Goal: Task Accomplishment & Management: Manage account settings

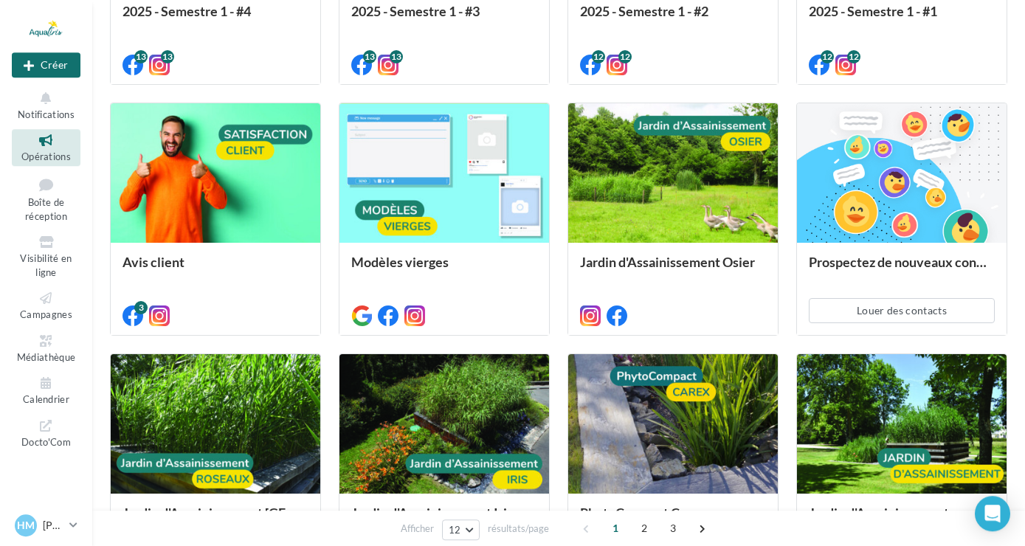
scroll to position [736, 0]
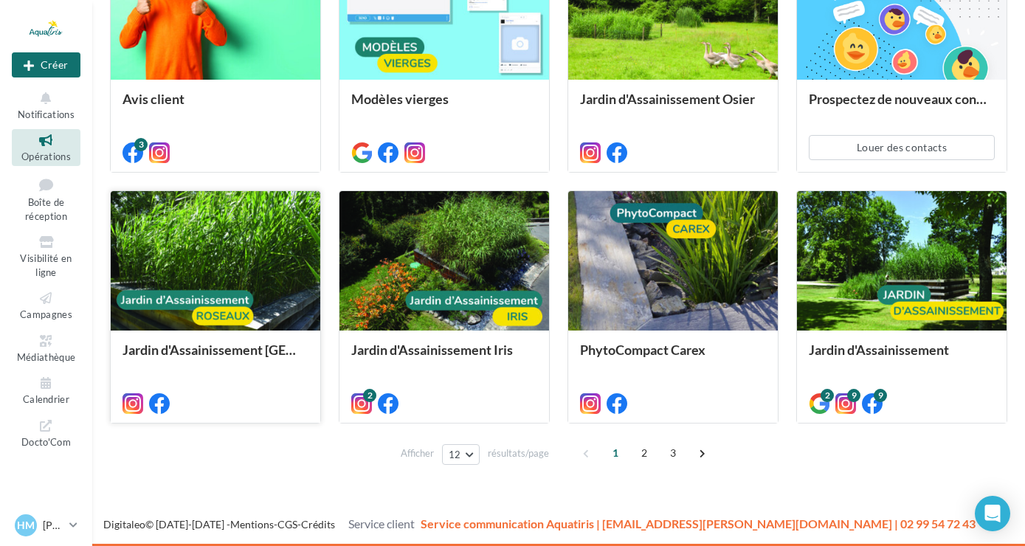
click at [236, 214] on div at bounding box center [216, 261] width 210 height 141
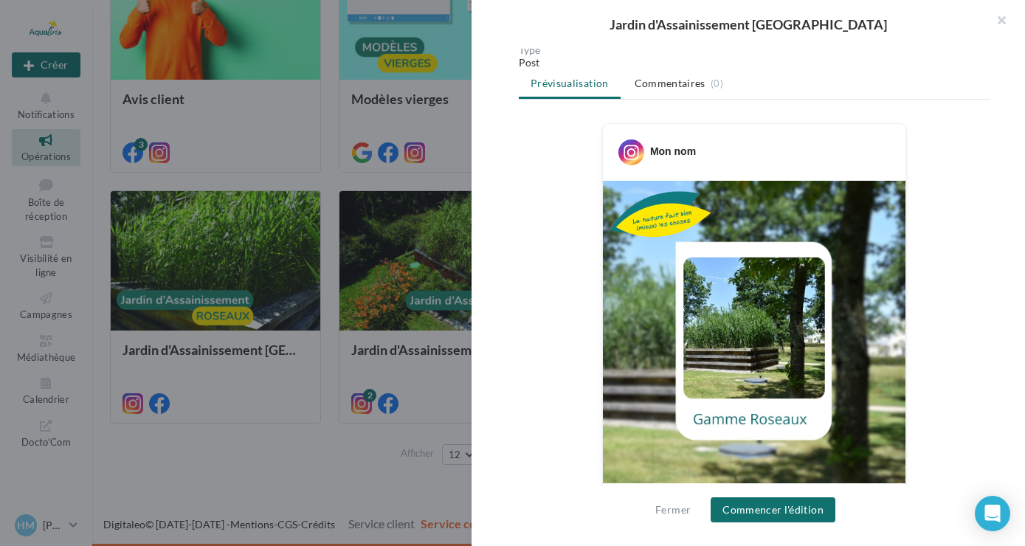
scroll to position [188, 0]
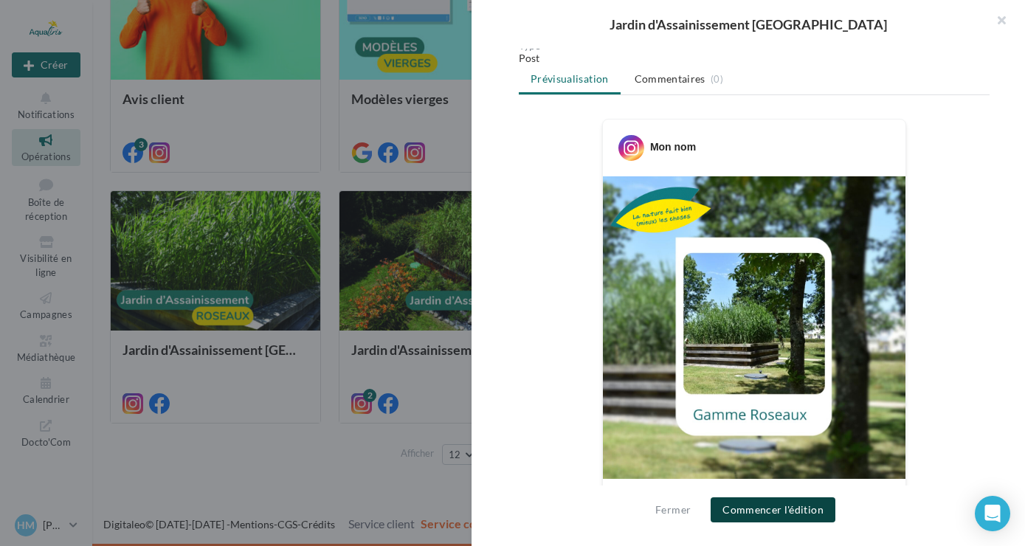
click at [768, 506] on button "Commencer l'édition" at bounding box center [773, 509] width 125 height 25
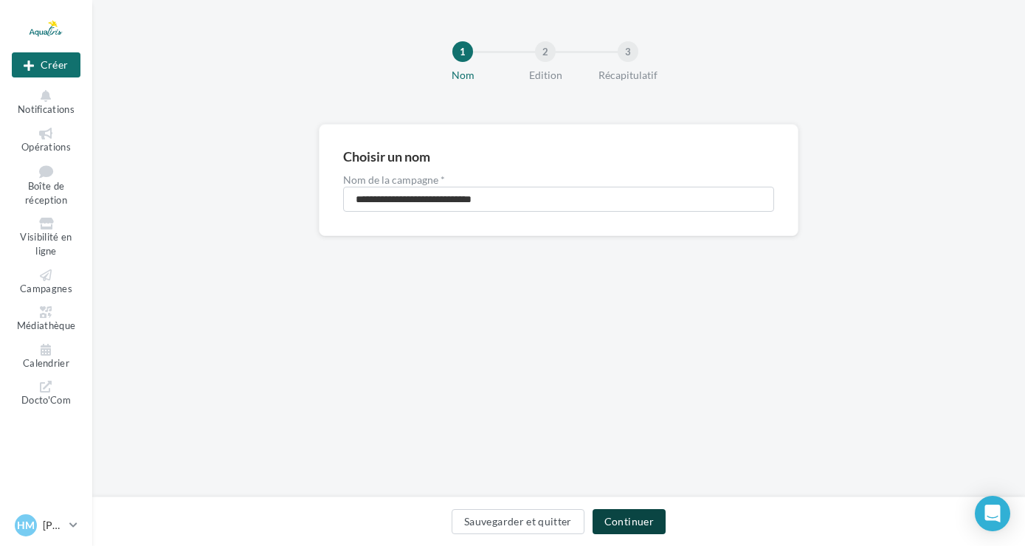
click at [660, 520] on button "Continuer" at bounding box center [629, 521] width 73 height 25
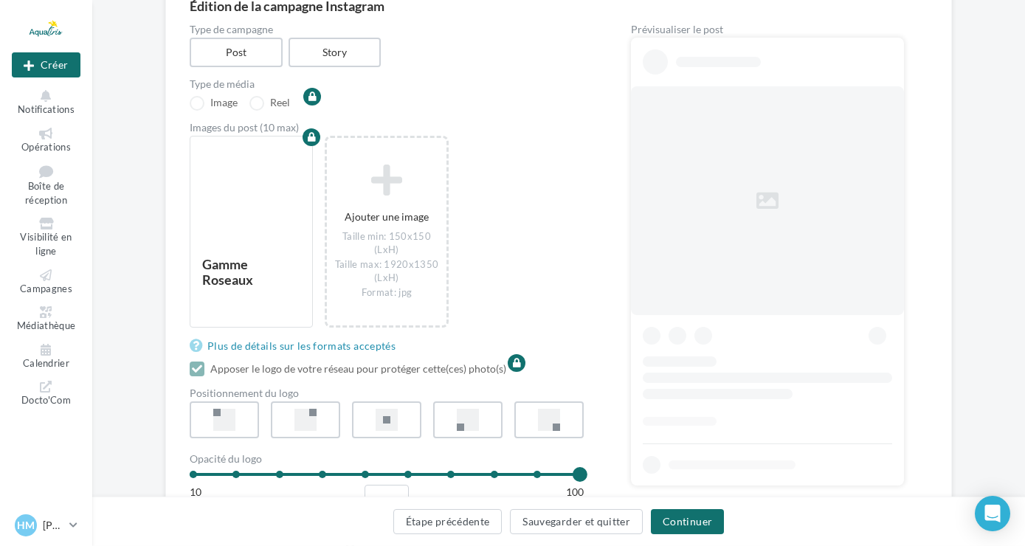
scroll to position [150, 0]
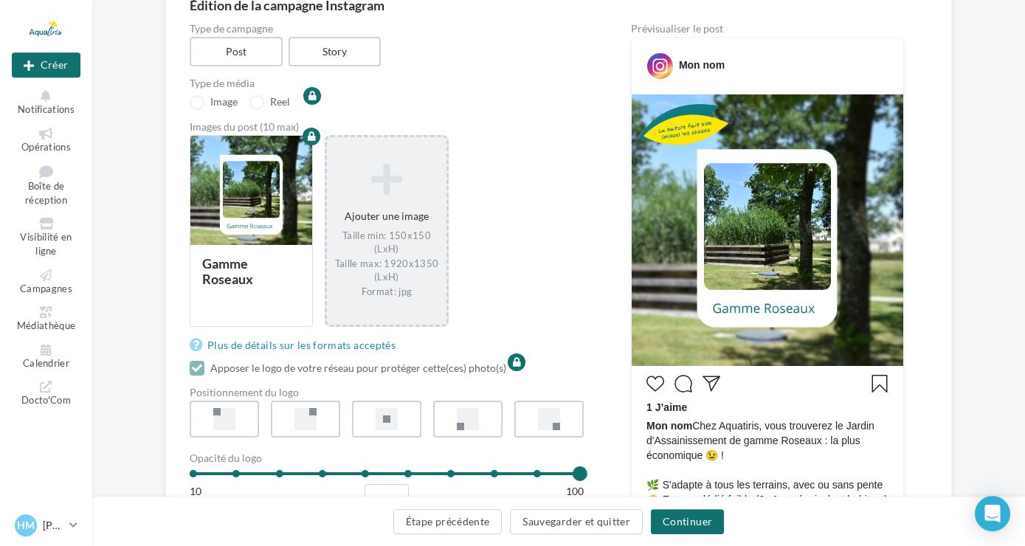
click at [404, 227] on div "Ajouter une image Taille min: 150x150 (LxH) Taille max: 1920x1350 (LxH) Format:…" at bounding box center [386, 231] width 119 height 150
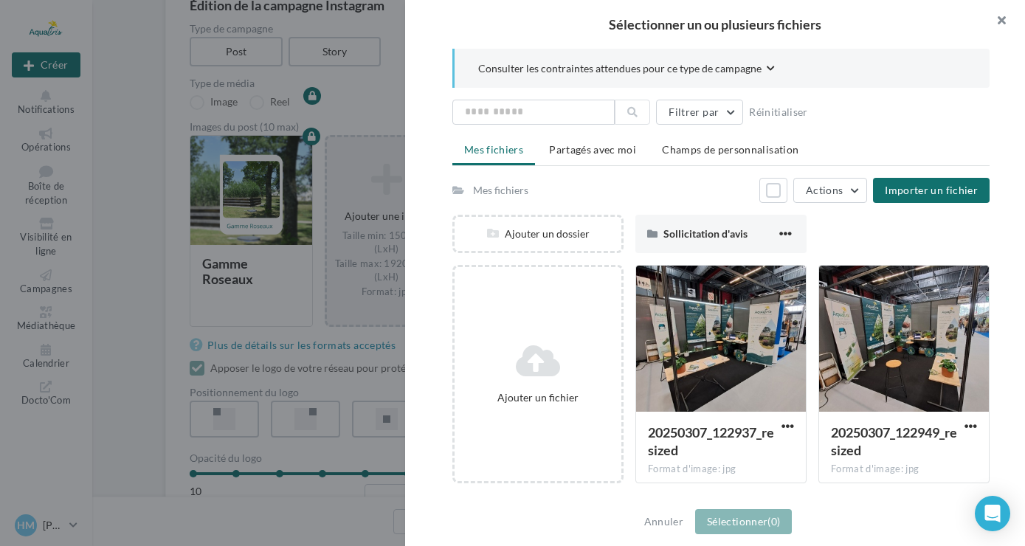
click at [1000, 22] on button "button" at bounding box center [995, 22] width 59 height 44
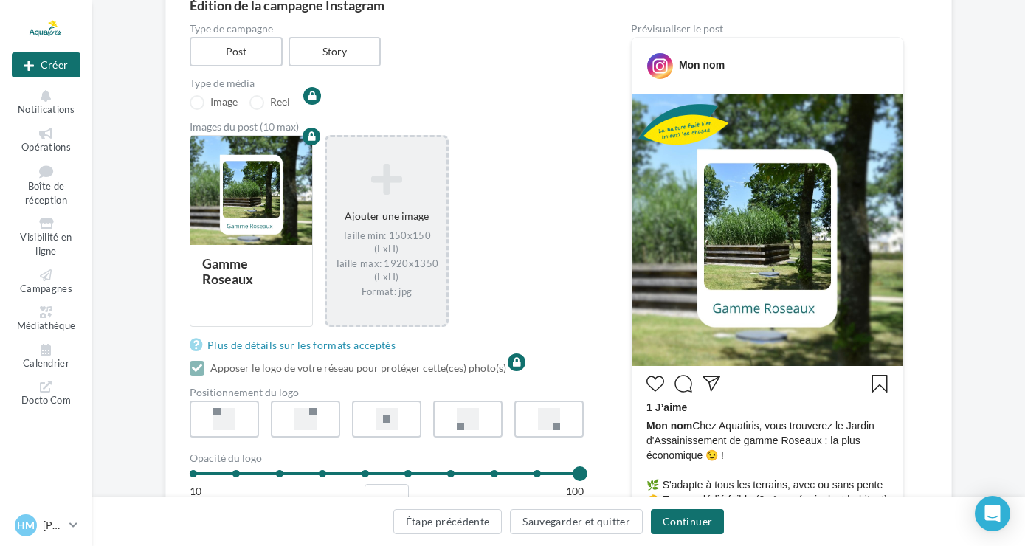
click at [404, 264] on div "Taille min: 150x150 (LxH) Taille max: 1920x1350 (LxH) Format: jpg" at bounding box center [386, 264] width 107 height 69
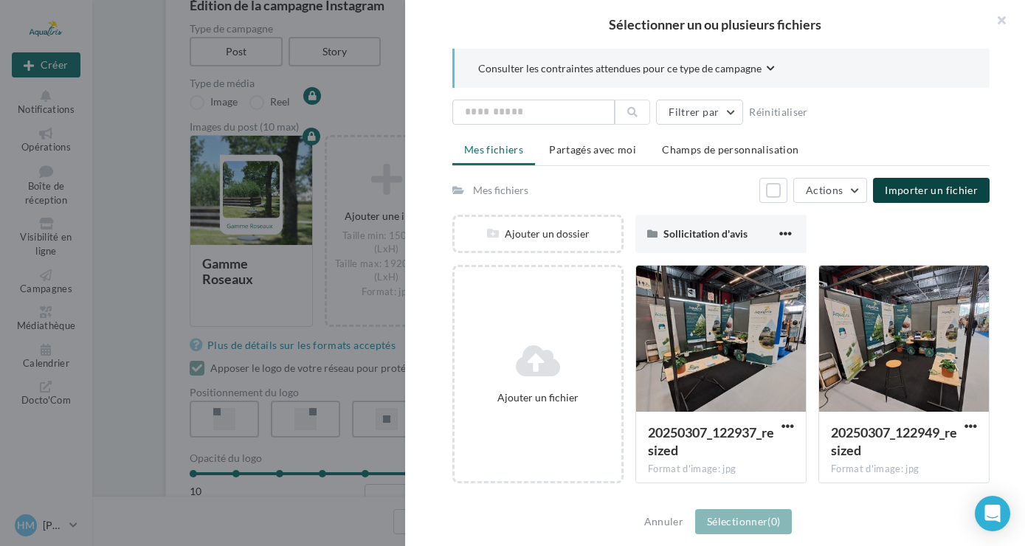
click at [942, 199] on button "Importer un fichier" at bounding box center [931, 190] width 117 height 25
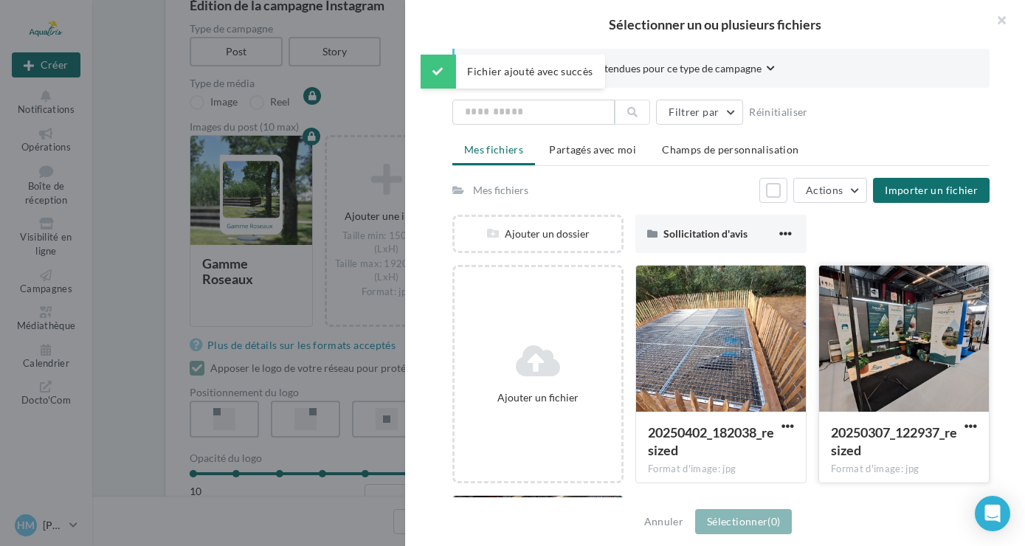
click at [919, 340] on div at bounding box center [904, 340] width 170 height 148
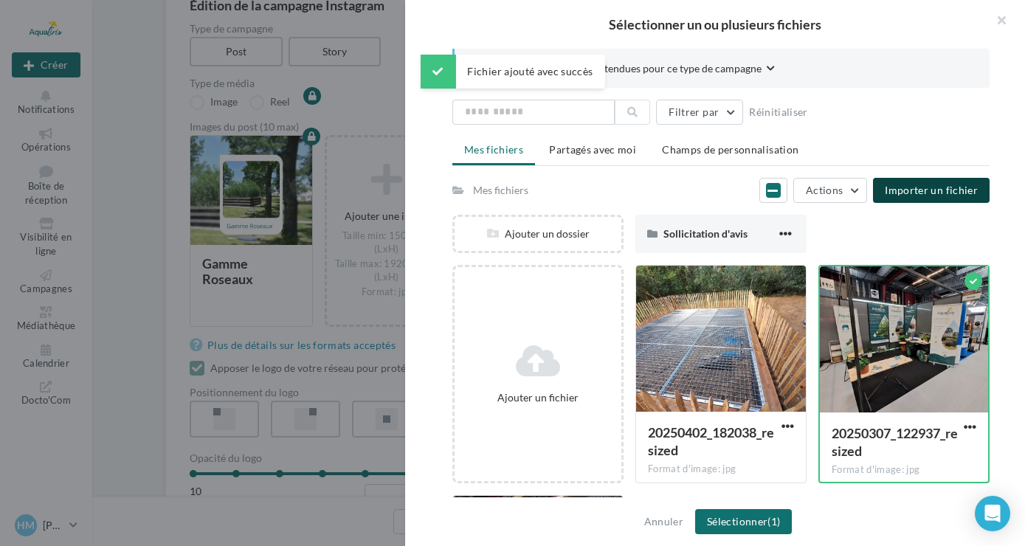
click at [941, 183] on button "Importer un fichier" at bounding box center [931, 190] width 117 height 25
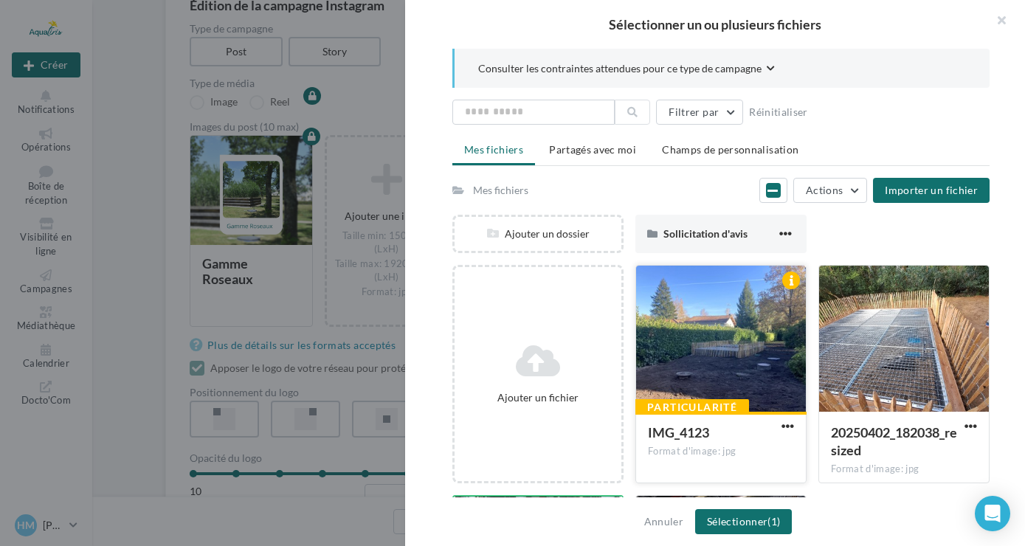
click at [744, 339] on div at bounding box center [721, 340] width 170 height 148
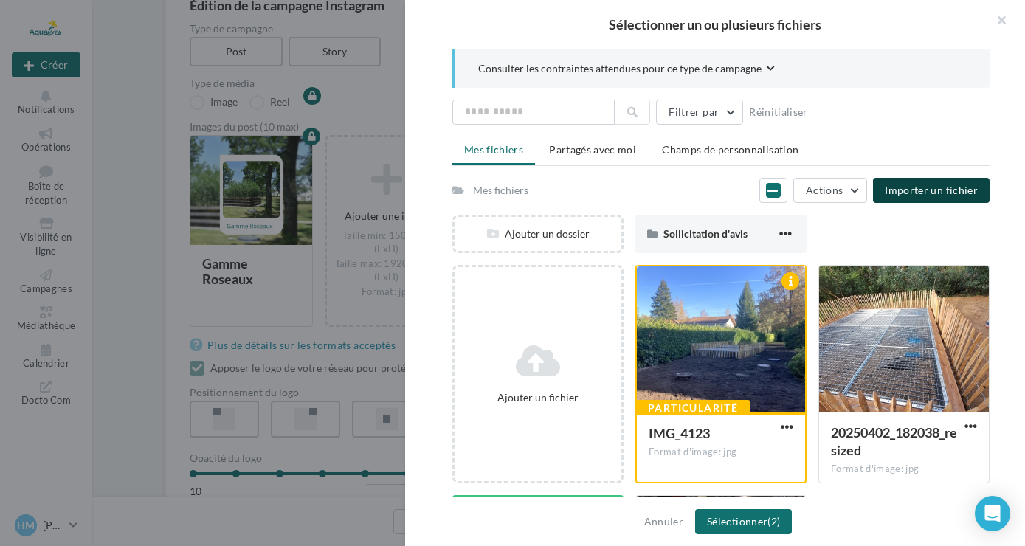
click at [906, 191] on span "Importer un fichier" at bounding box center [931, 190] width 93 height 13
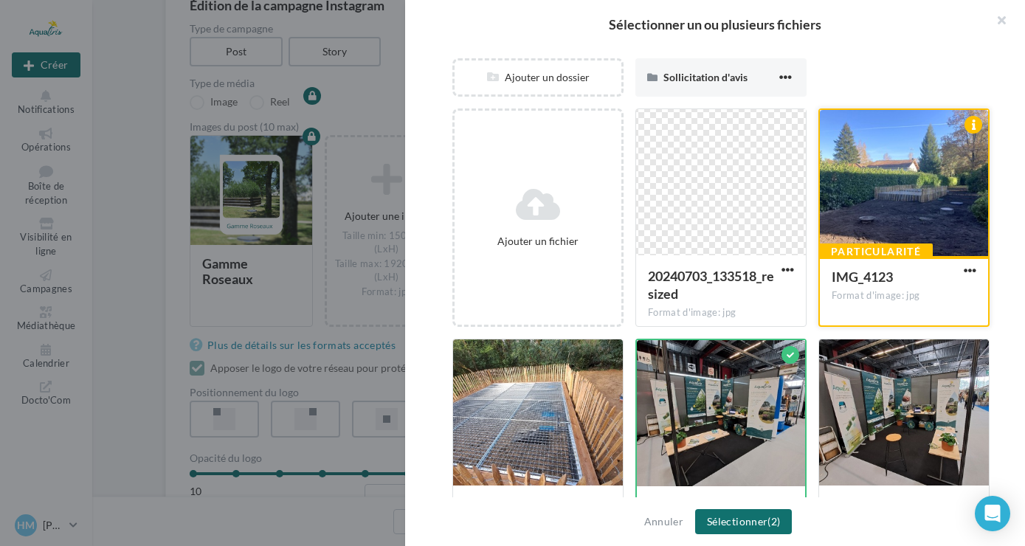
scroll to position [162, 0]
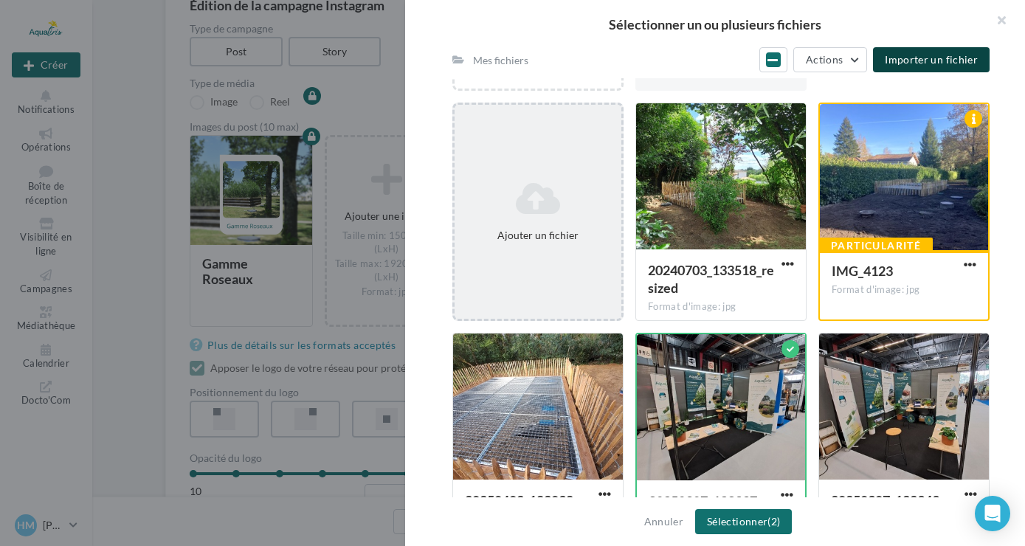
click at [523, 233] on div "Ajouter un fichier" at bounding box center [538, 235] width 155 height 15
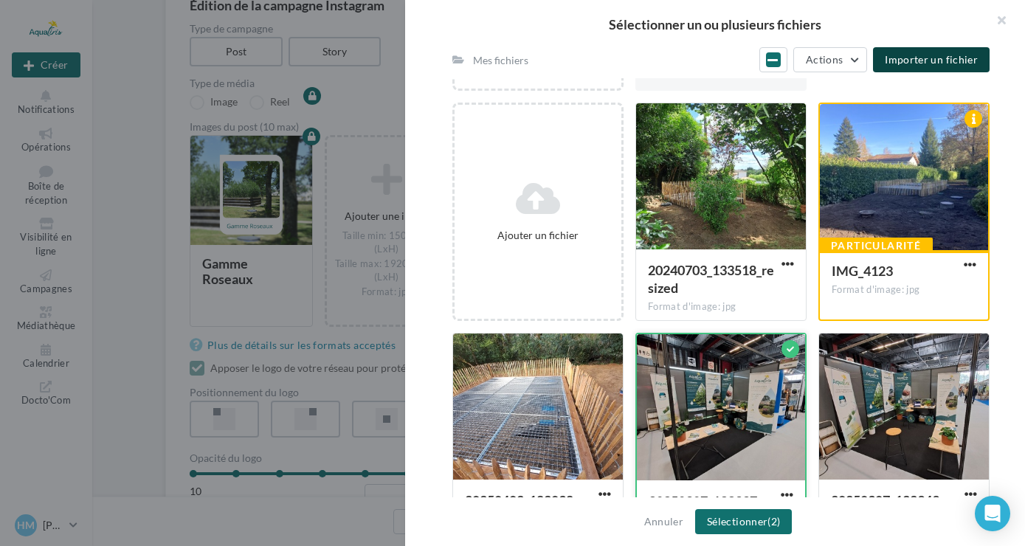
click at [789, 349] on div at bounding box center [791, 349] width 18 height 18
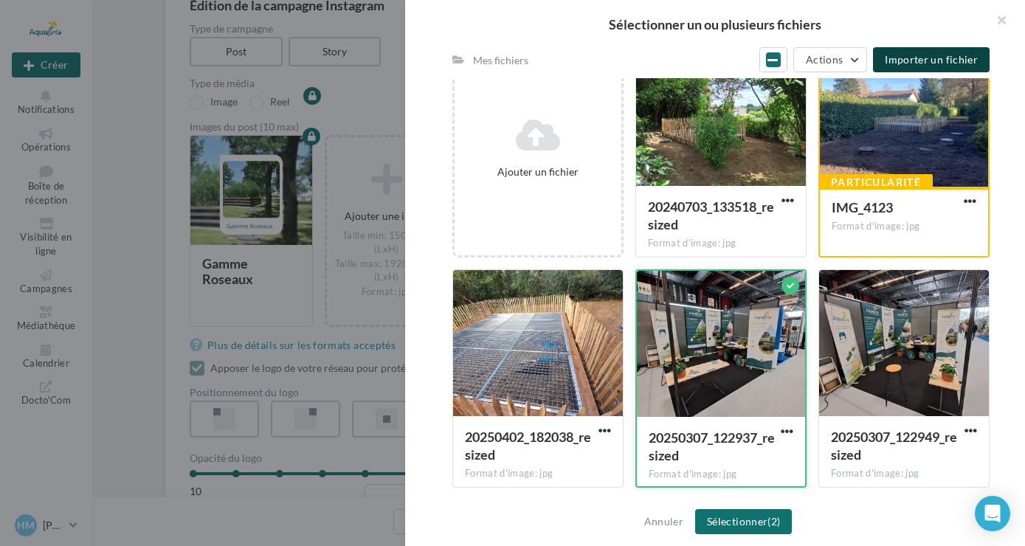
click at [714, 353] on div at bounding box center [721, 345] width 168 height 148
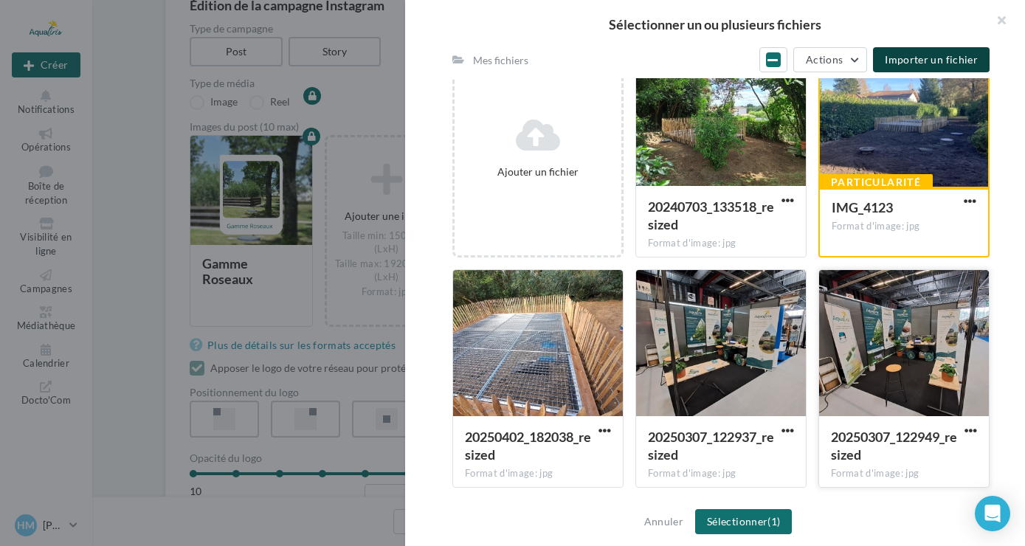
click at [942, 353] on div at bounding box center [904, 344] width 170 height 148
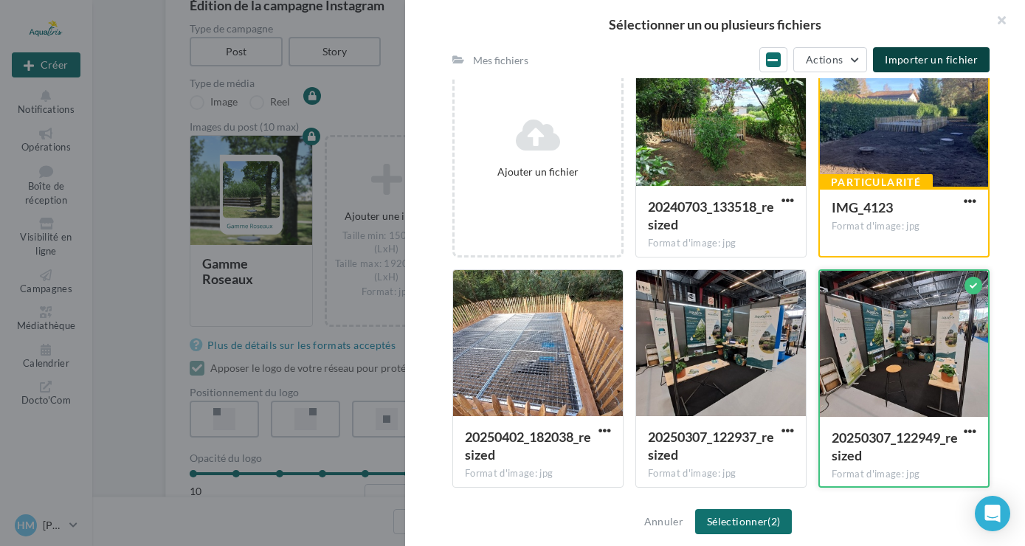
click at [942, 353] on div at bounding box center [904, 345] width 168 height 148
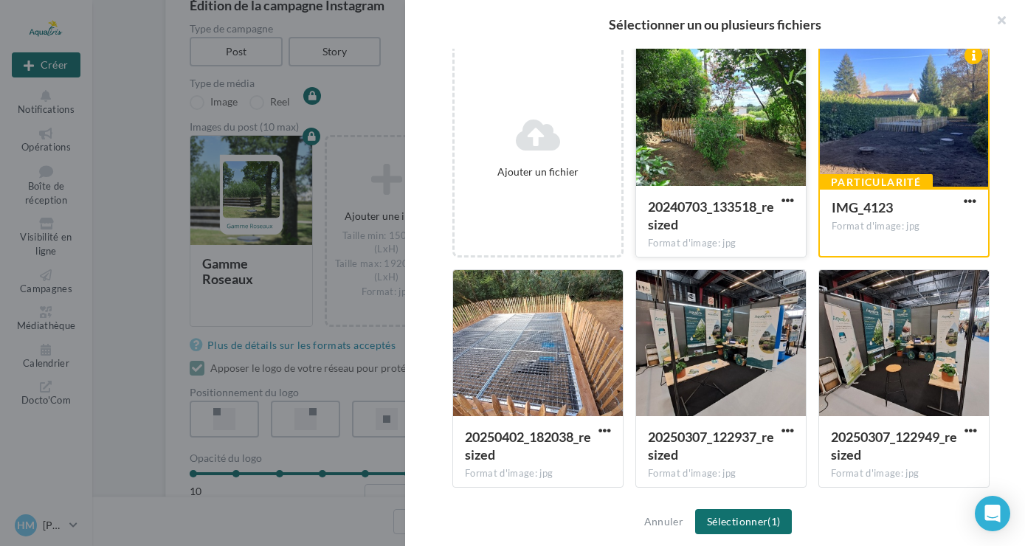
scroll to position [15, 0]
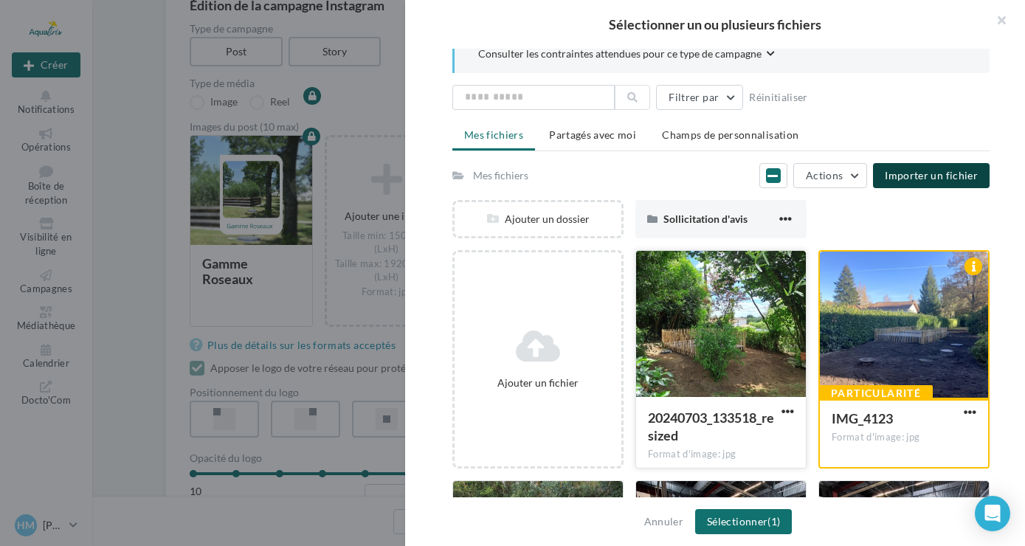
click at [742, 274] on div at bounding box center [721, 325] width 170 height 148
click at [908, 300] on div at bounding box center [904, 326] width 168 height 148
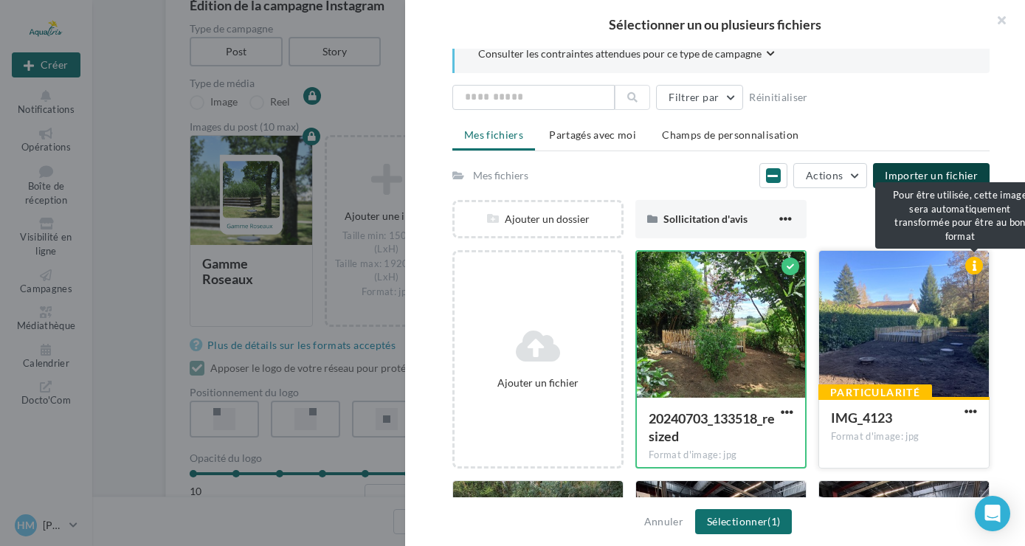
click at [970, 268] on div at bounding box center [974, 266] width 18 height 18
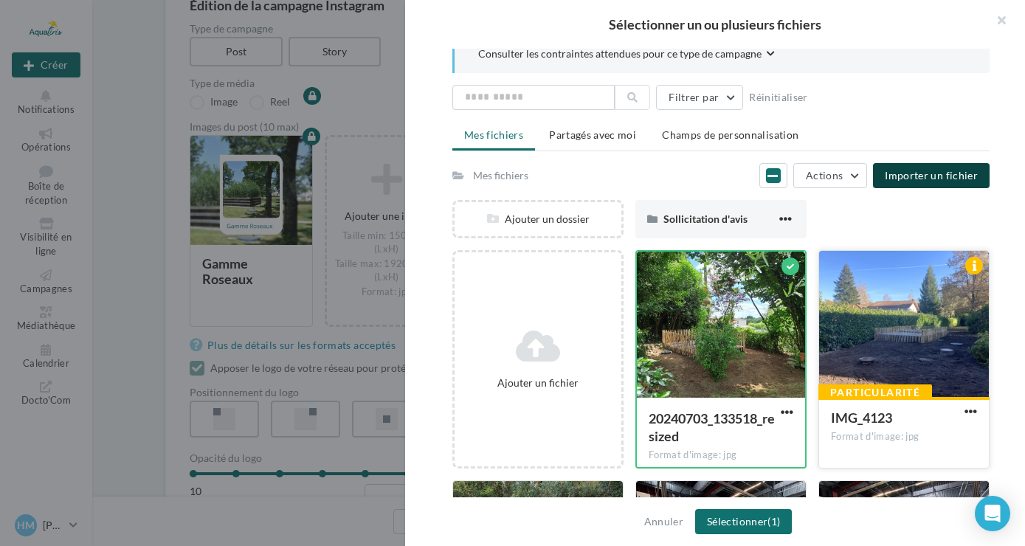
click at [970, 268] on div at bounding box center [974, 266] width 18 height 18
click at [968, 409] on span "button" at bounding box center [971, 411] width 13 height 13
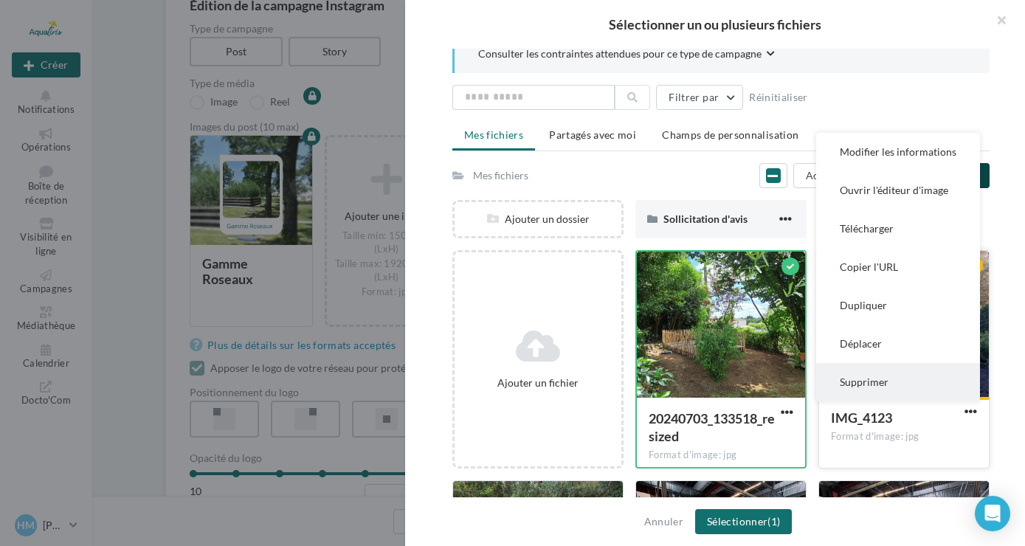
click at [888, 376] on button "Supprimer" at bounding box center [898, 382] width 164 height 38
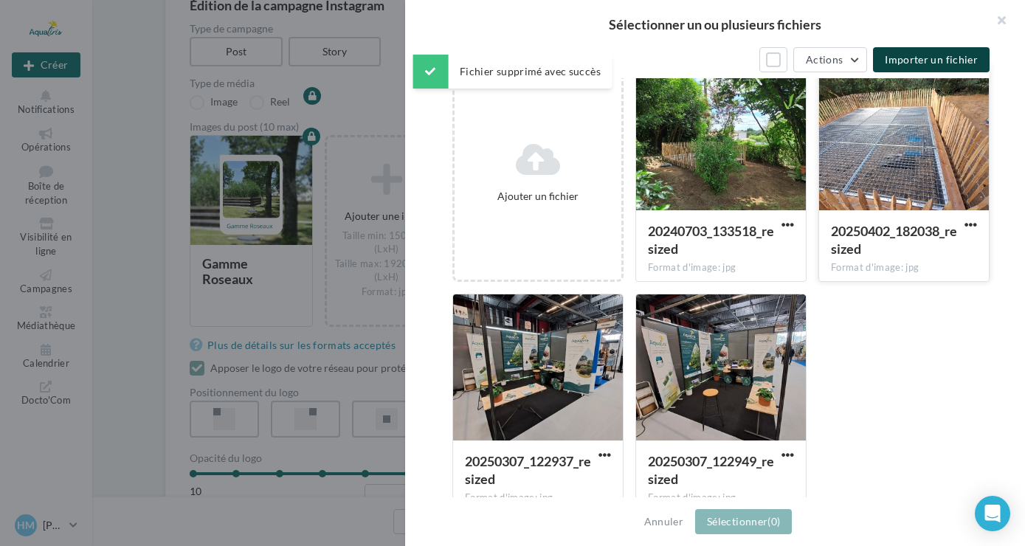
scroll to position [202, 0]
click at [711, 406] on div at bounding box center [721, 368] width 170 height 148
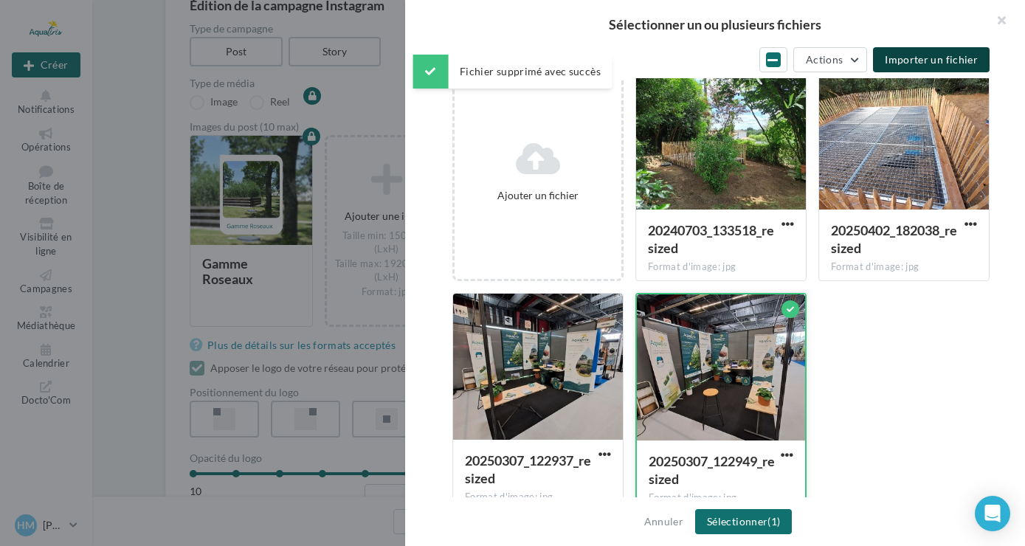
click at [787, 308] on div at bounding box center [791, 309] width 18 height 18
click at [725, 357] on div at bounding box center [721, 368] width 168 height 148
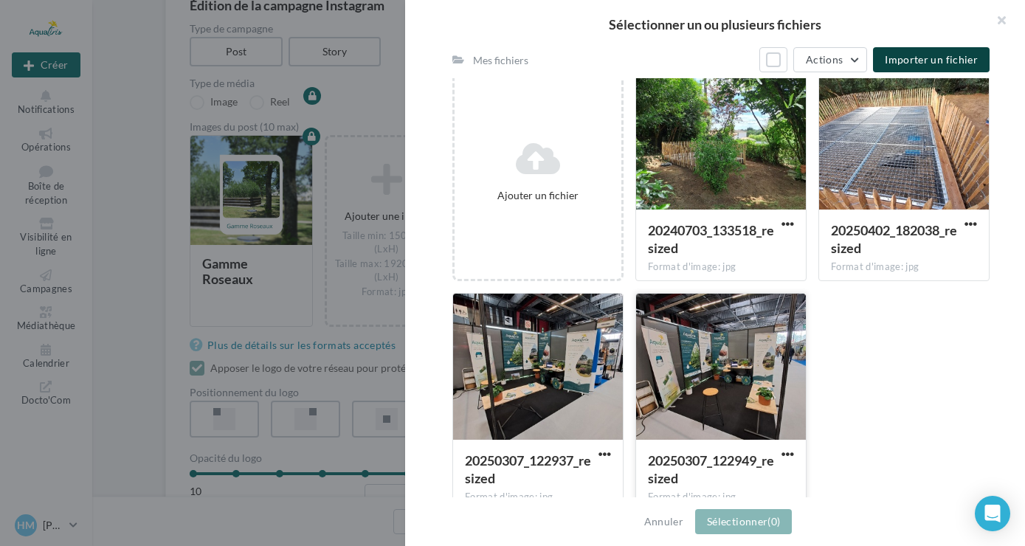
click at [725, 357] on div at bounding box center [721, 368] width 170 height 148
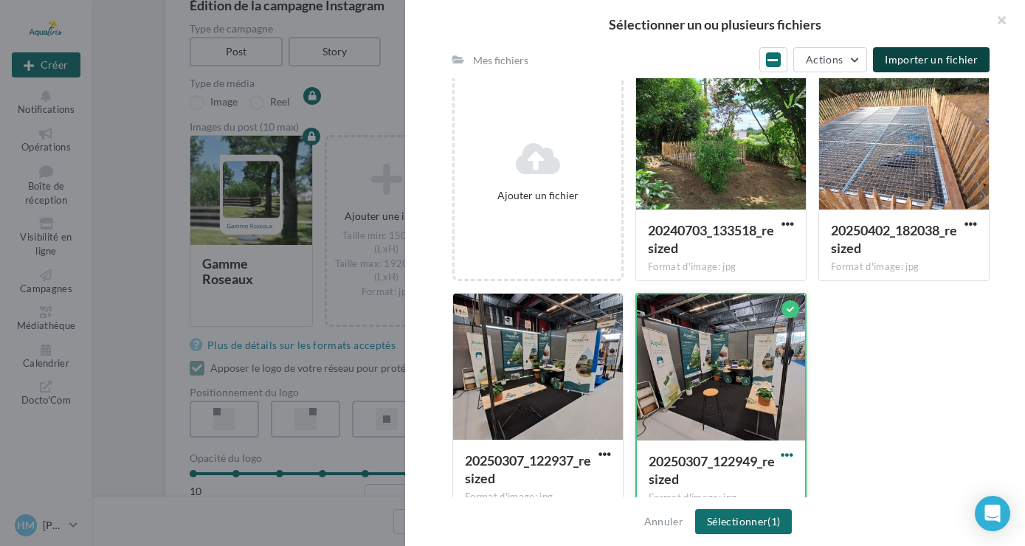
click at [790, 455] on span "button" at bounding box center [787, 455] width 13 height 13
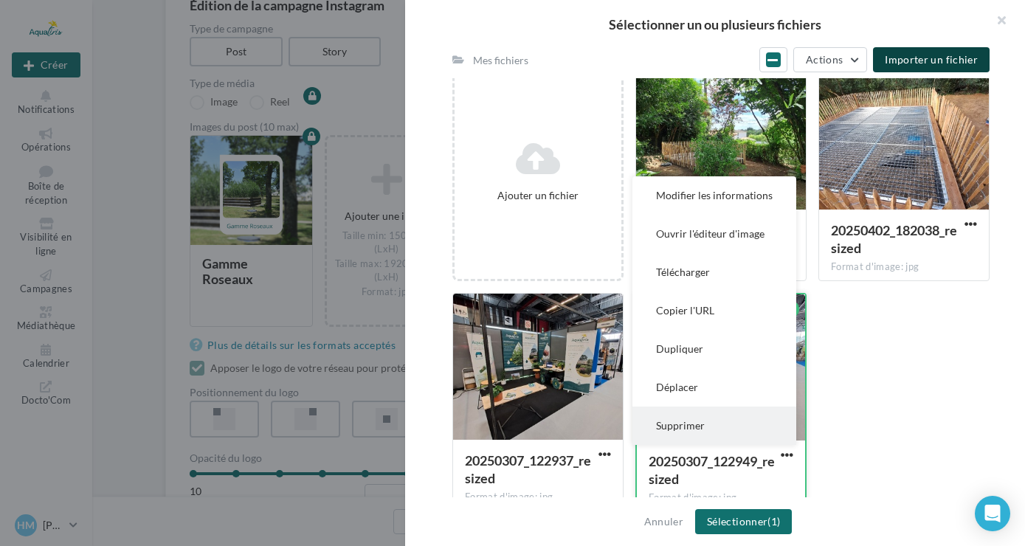
click at [715, 422] on button "Supprimer" at bounding box center [714, 426] width 164 height 38
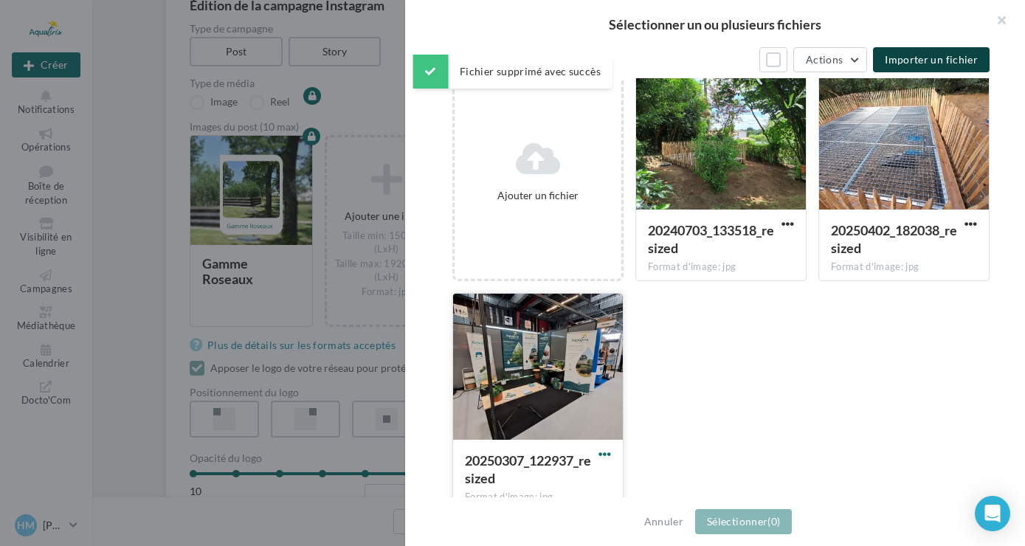
click at [599, 456] on span "button" at bounding box center [605, 454] width 13 height 13
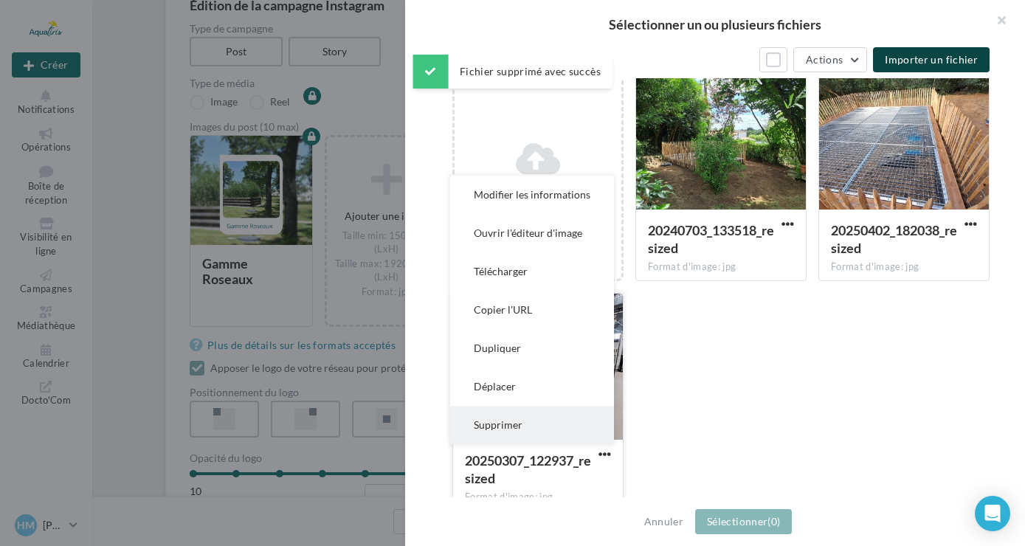
click at [541, 417] on button "Supprimer" at bounding box center [532, 425] width 164 height 38
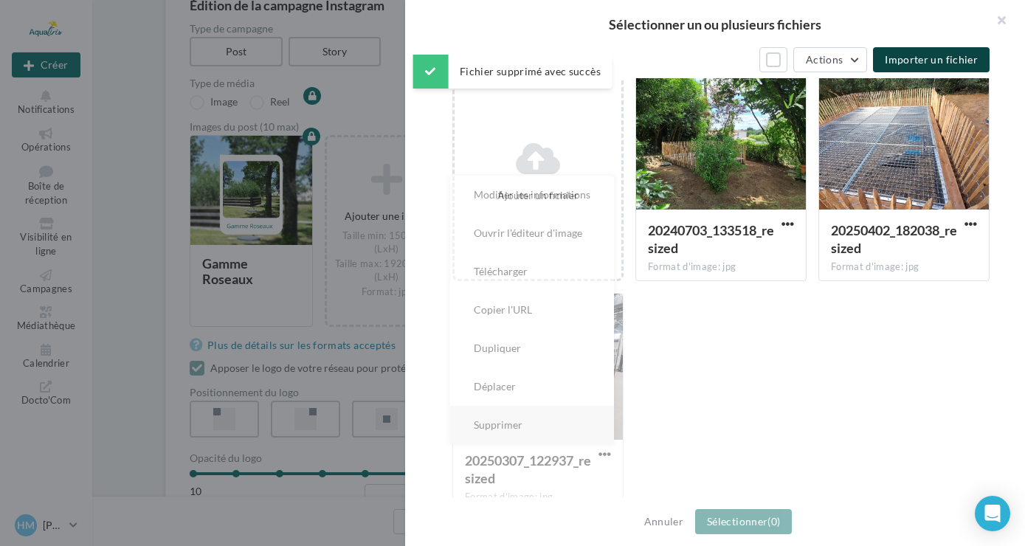
scroll to position [0, 0]
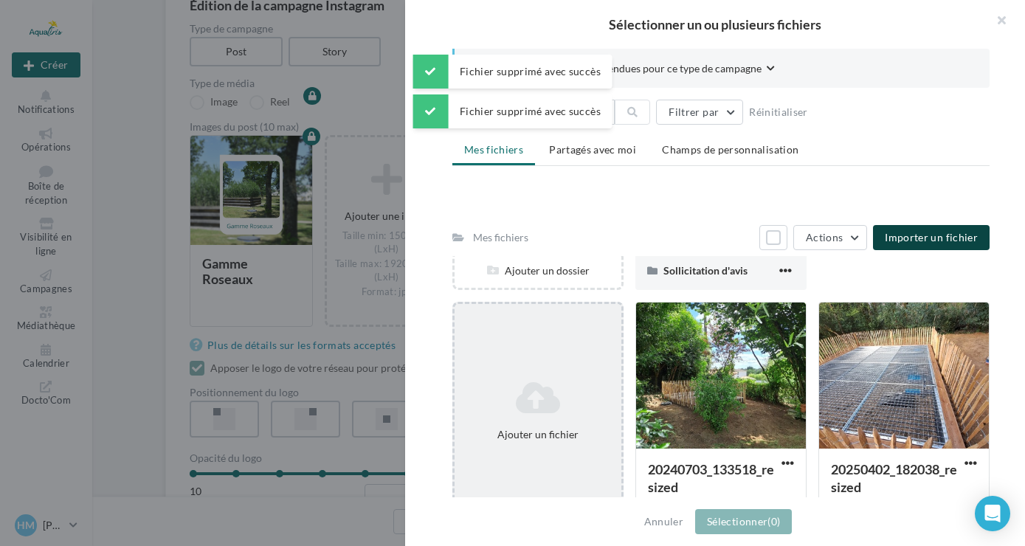
click at [510, 382] on icon at bounding box center [538, 397] width 155 height 35
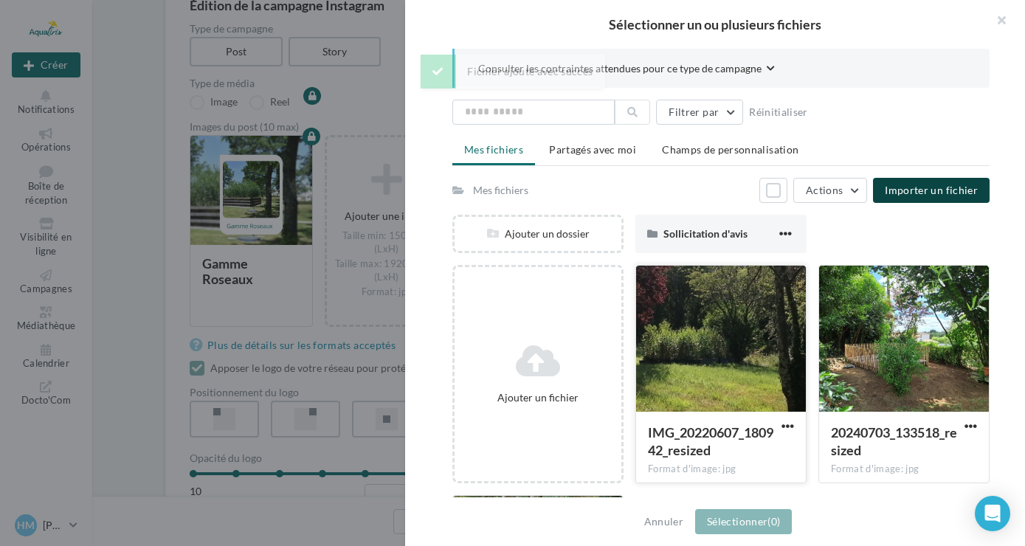
click at [748, 294] on div at bounding box center [721, 340] width 170 height 148
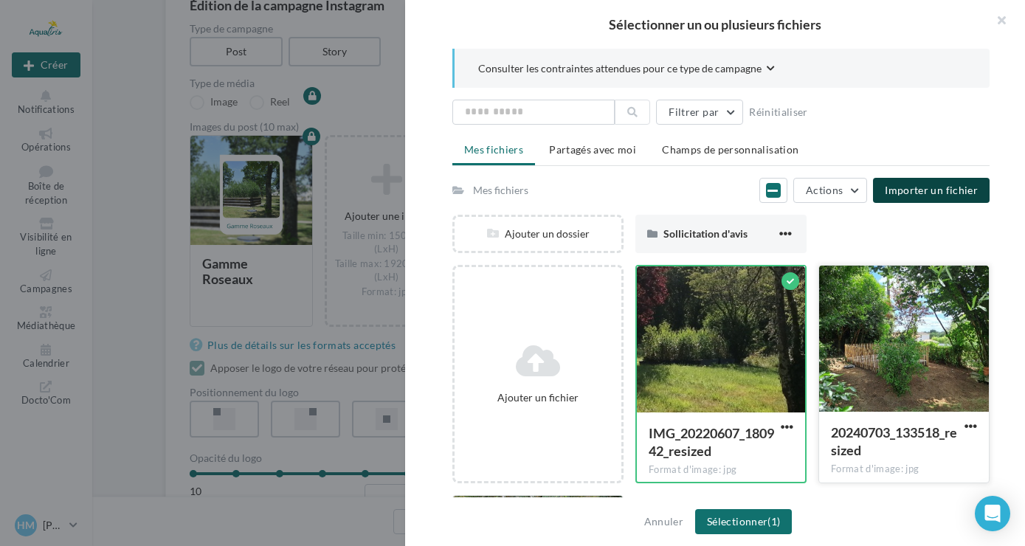
click at [901, 311] on div at bounding box center [904, 340] width 170 height 148
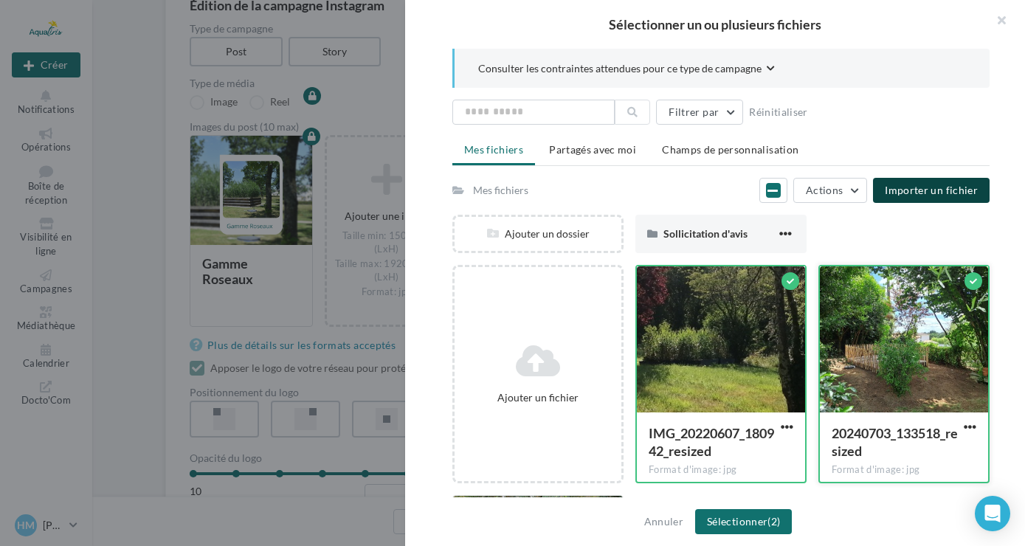
scroll to position [226, 0]
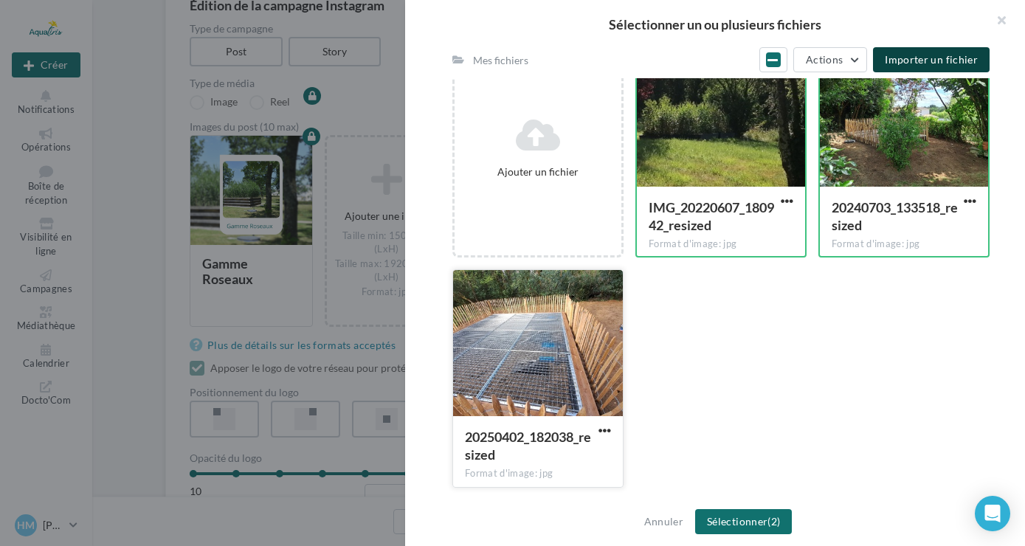
click at [534, 328] on div at bounding box center [538, 344] width 170 height 148
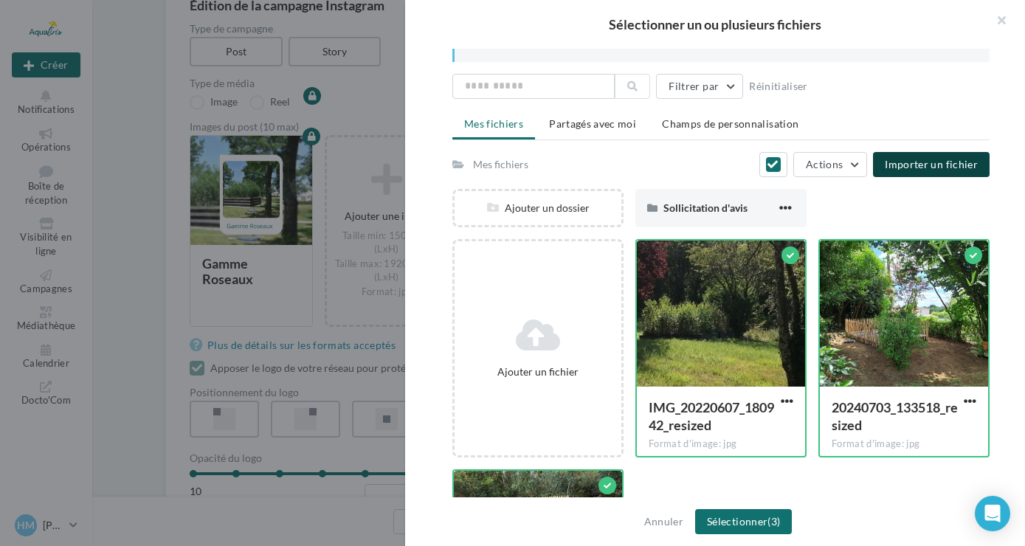
scroll to position [0, 0]
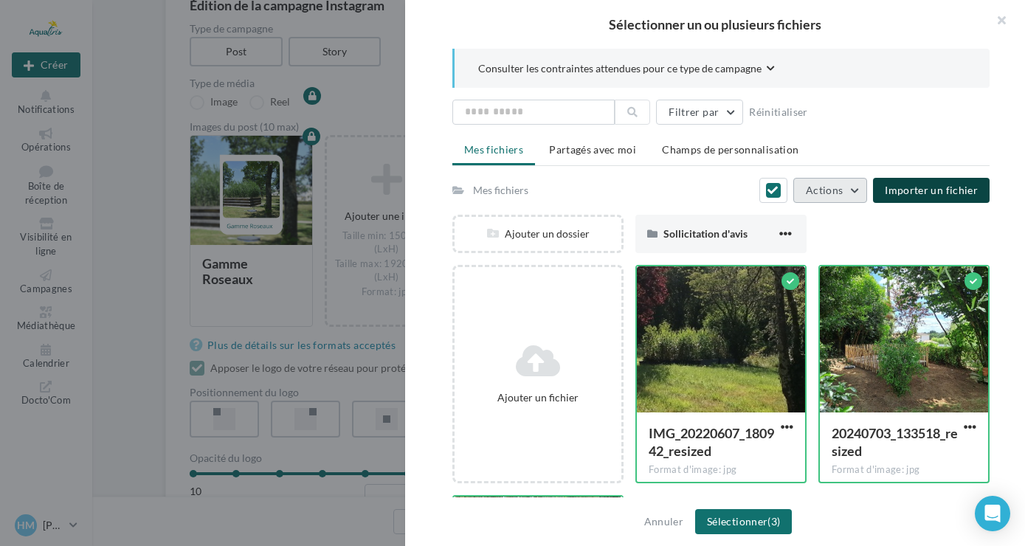
click at [862, 190] on button "Actions" at bounding box center [830, 190] width 74 height 25
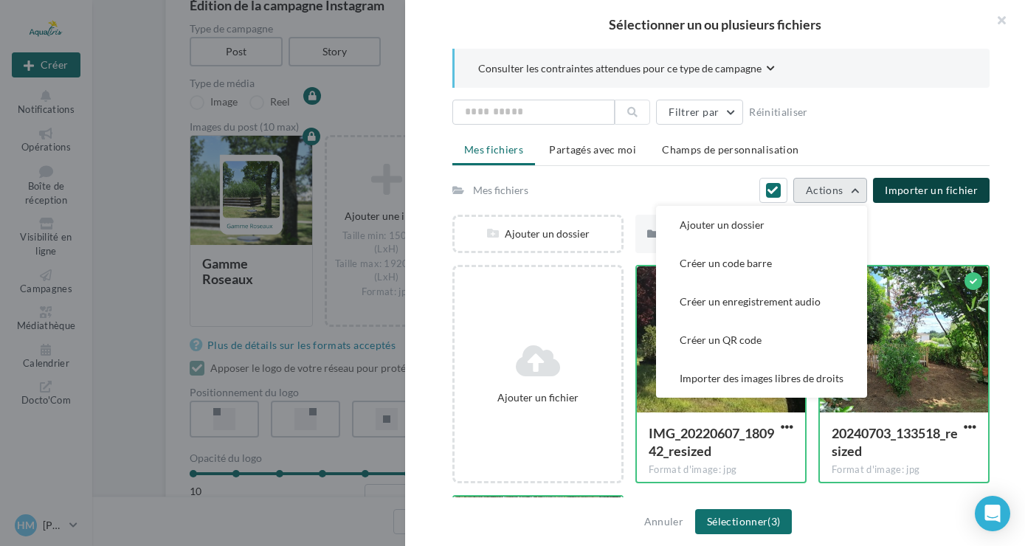
click at [862, 190] on button "Actions" at bounding box center [830, 190] width 74 height 25
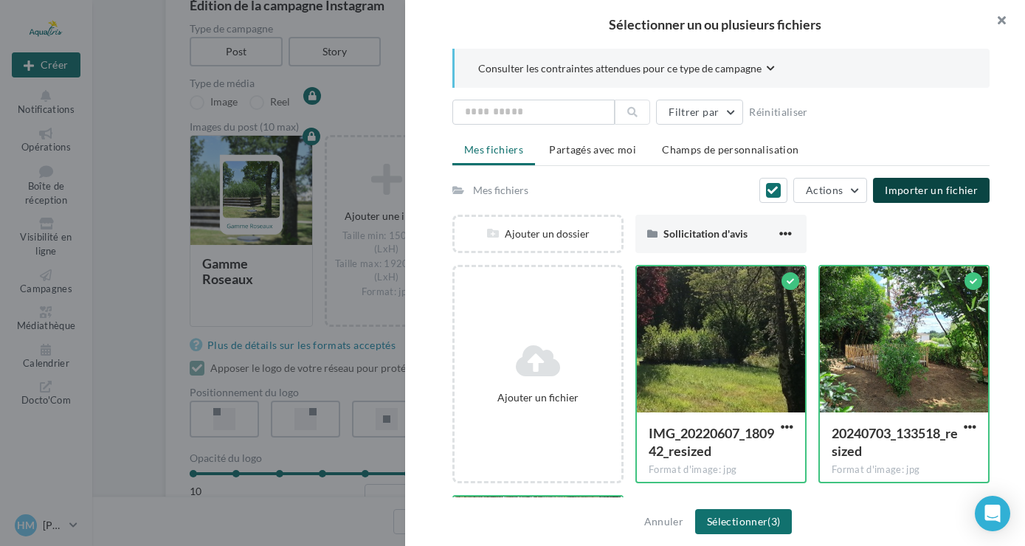
click at [1003, 14] on button "button" at bounding box center [995, 22] width 59 height 44
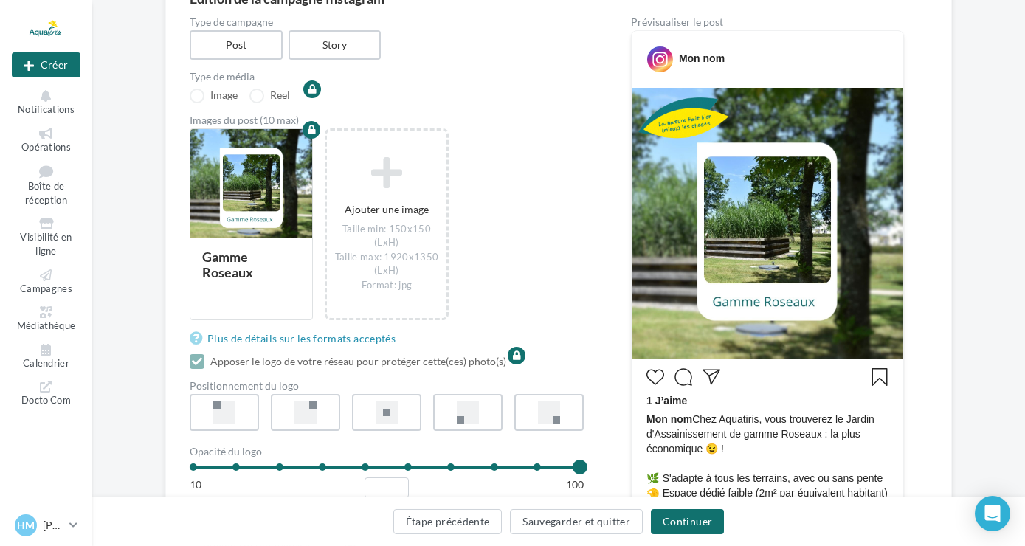
scroll to position [154, 0]
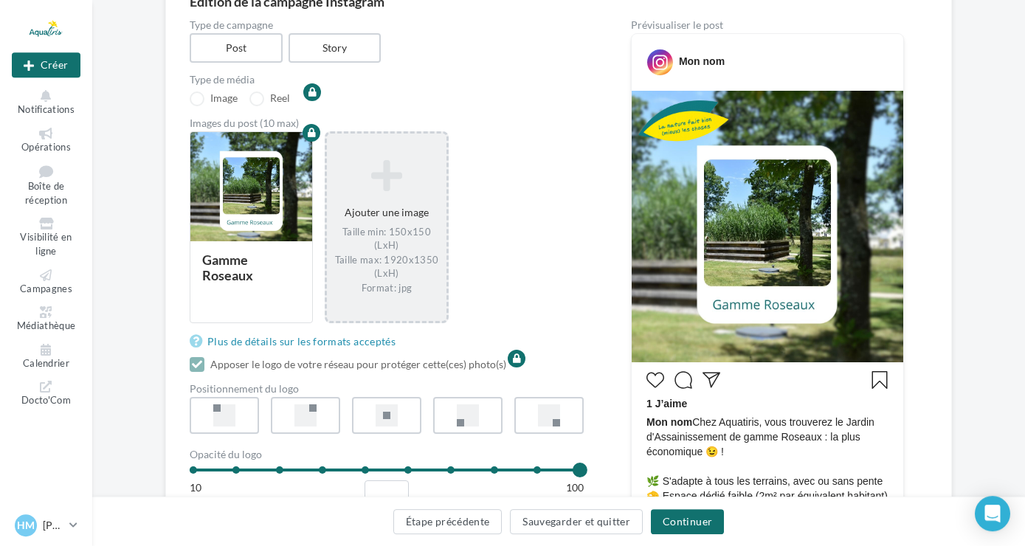
click at [393, 208] on div "Ajouter une image Taille min: 150x150 (LxH) Taille max: 1920x1350 (LxH) Format:…" at bounding box center [386, 227] width 119 height 150
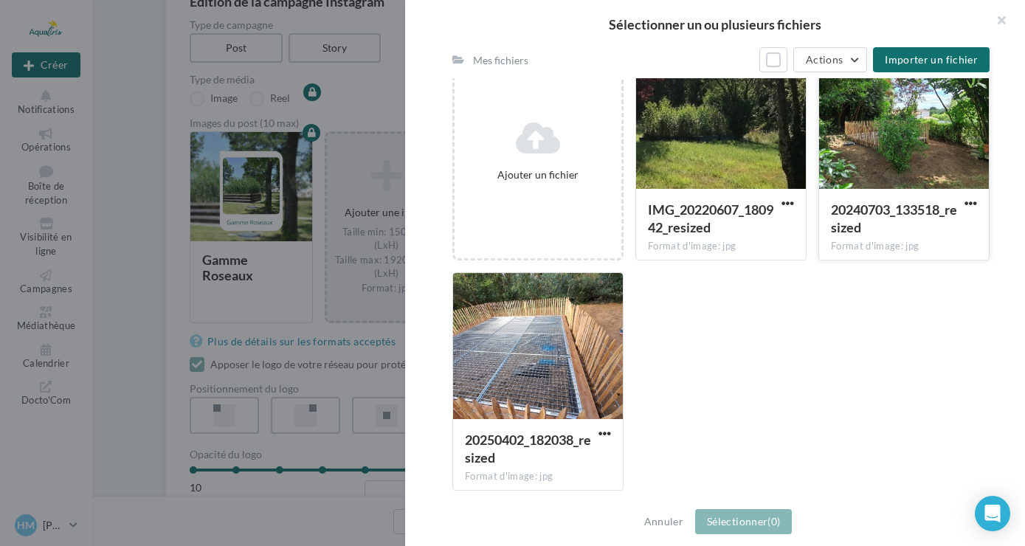
scroll to position [224, 0]
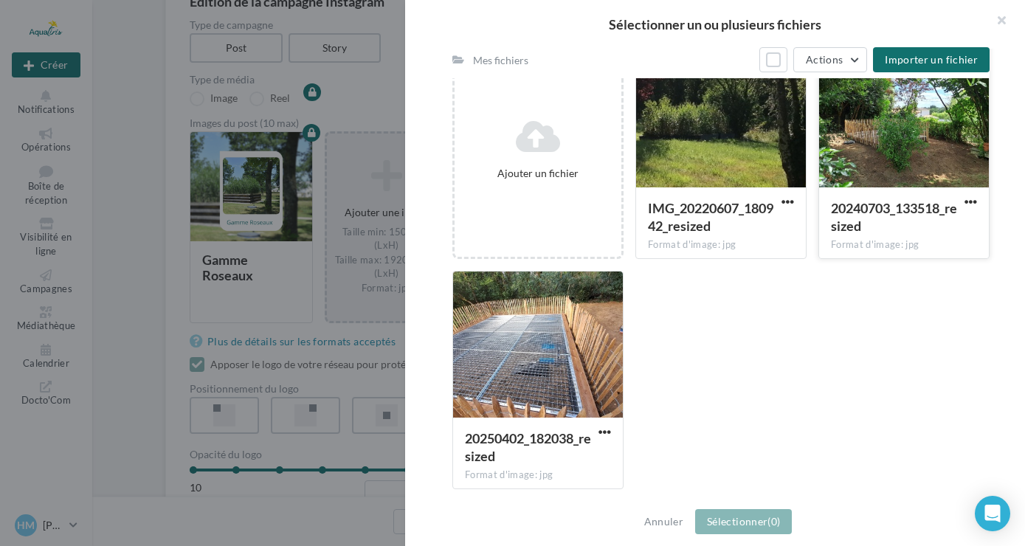
click at [918, 145] on div at bounding box center [904, 115] width 170 height 148
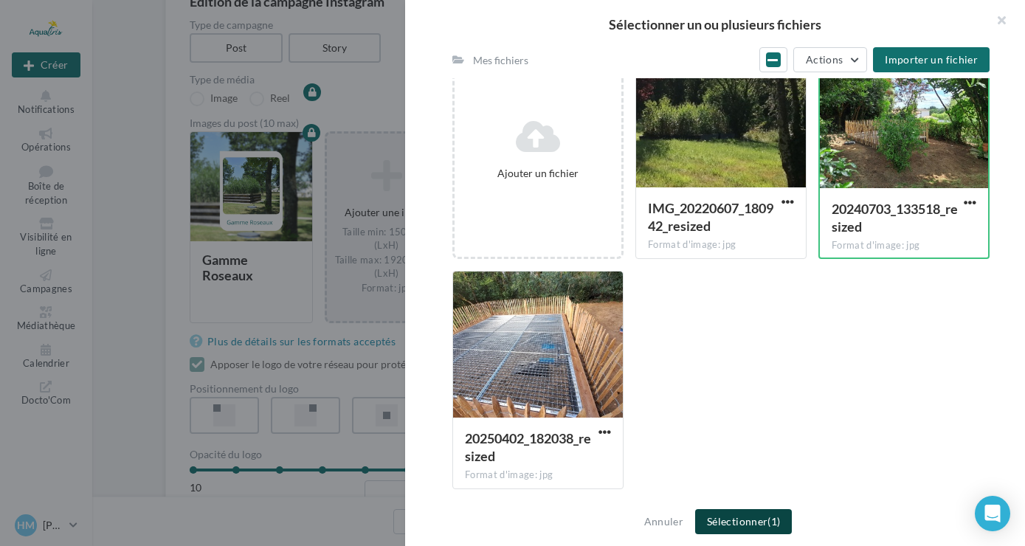
click at [747, 524] on button "Sélectionner (1)" at bounding box center [743, 521] width 97 height 25
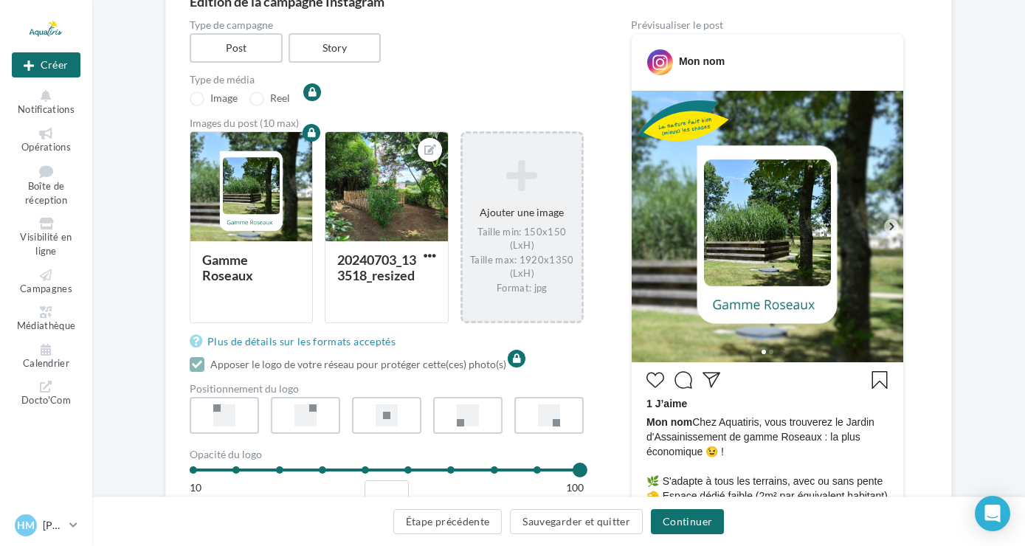
click at [533, 191] on icon at bounding box center [522, 175] width 107 height 35
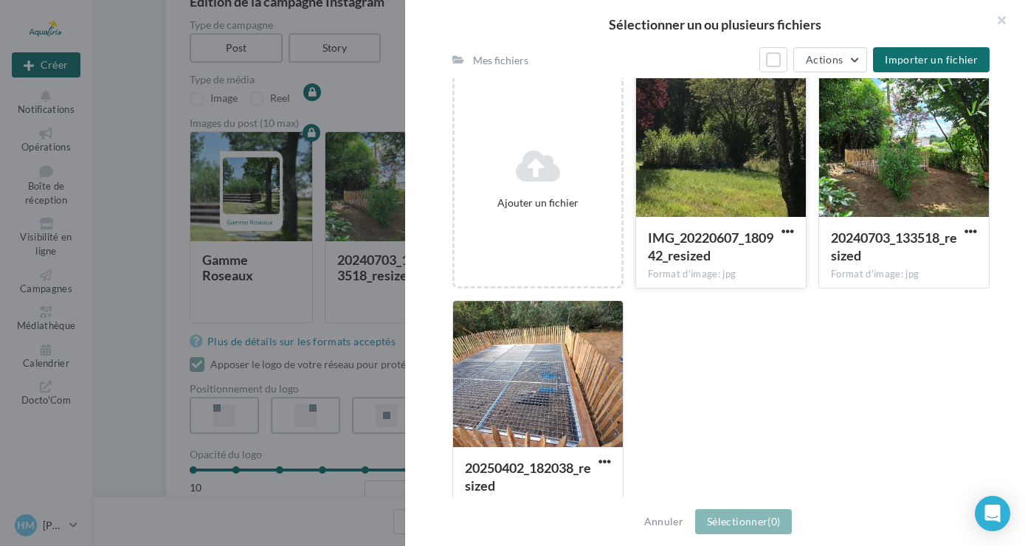
scroll to position [206, 0]
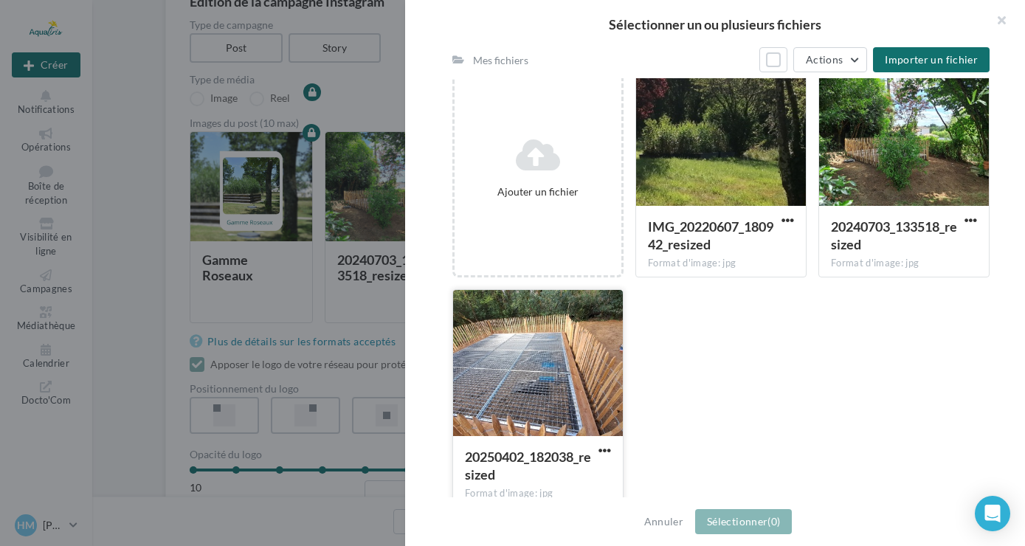
click at [549, 394] on div at bounding box center [538, 364] width 170 height 148
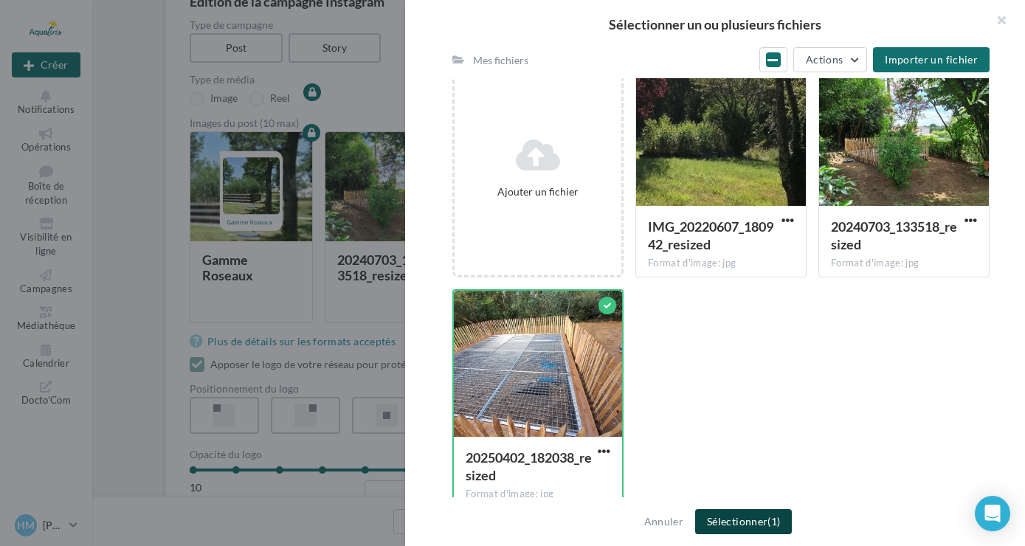
click at [737, 513] on button "Sélectionner (1)" at bounding box center [743, 521] width 97 height 25
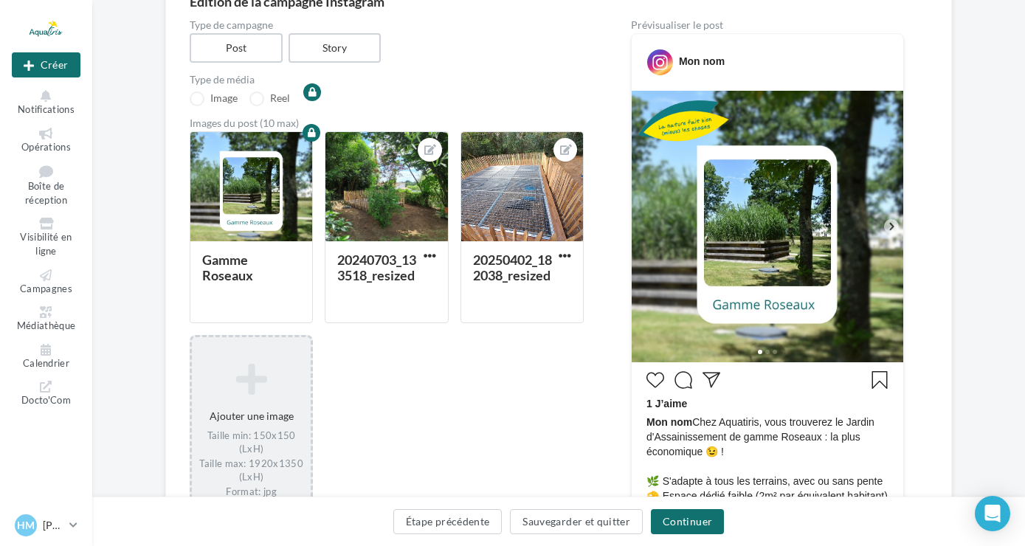
click at [257, 407] on div "Ajouter une image Taille min: 150x150 (LxH) Taille max: 1920x1350 (LxH) Format:…" at bounding box center [251, 431] width 119 height 150
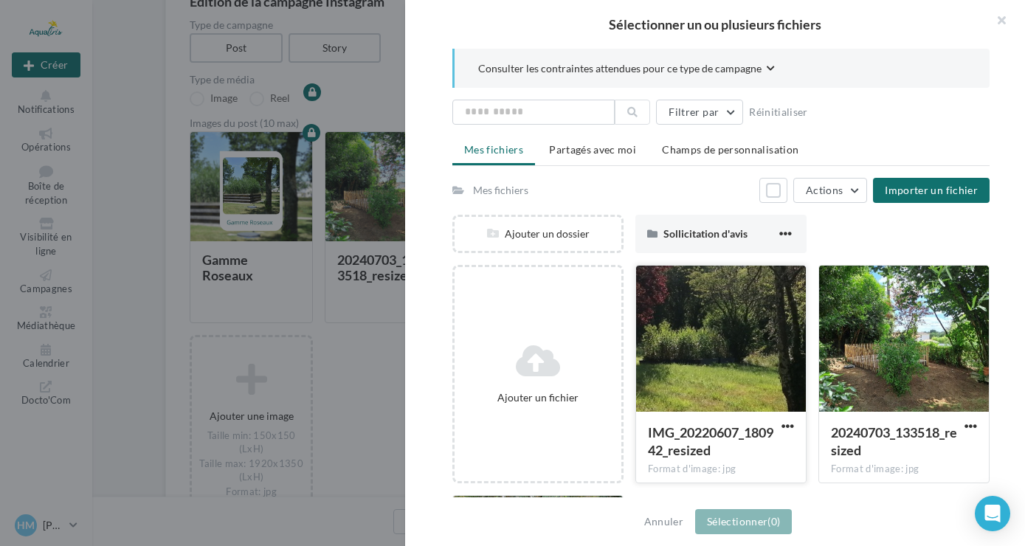
click at [725, 351] on div at bounding box center [721, 340] width 170 height 148
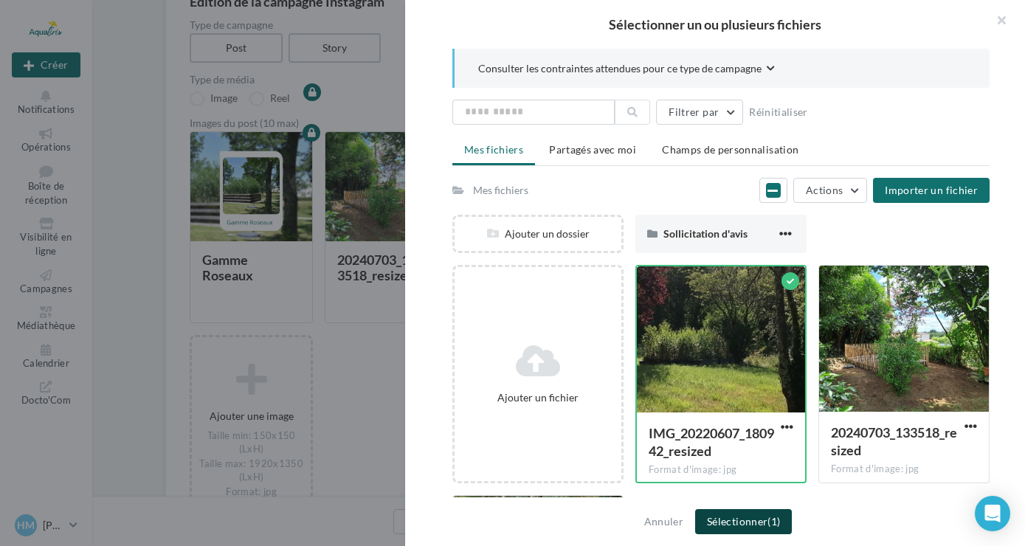
click at [715, 528] on button "Sélectionner (1)" at bounding box center [743, 521] width 97 height 25
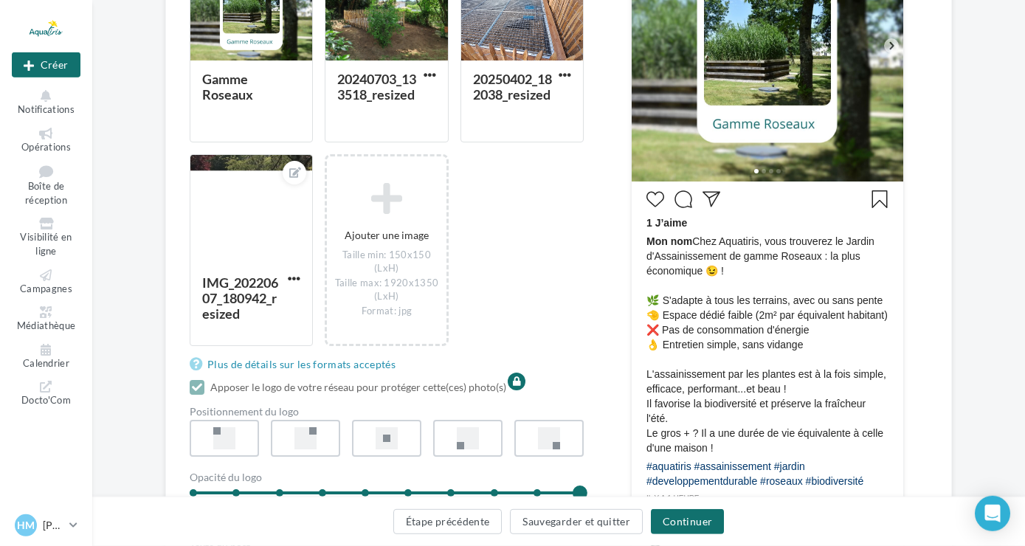
scroll to position [336, 0]
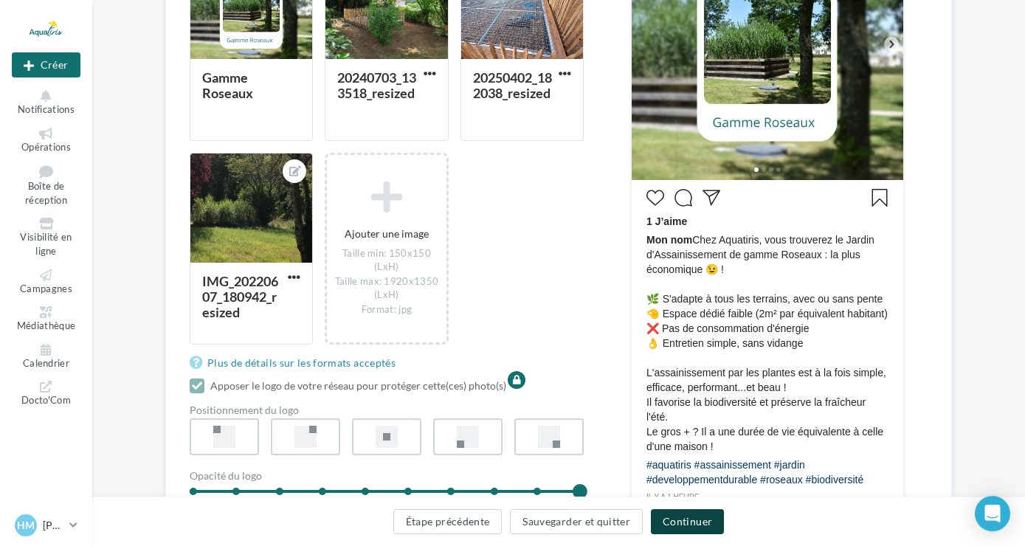
click at [696, 523] on button "Continuer" at bounding box center [687, 521] width 73 height 25
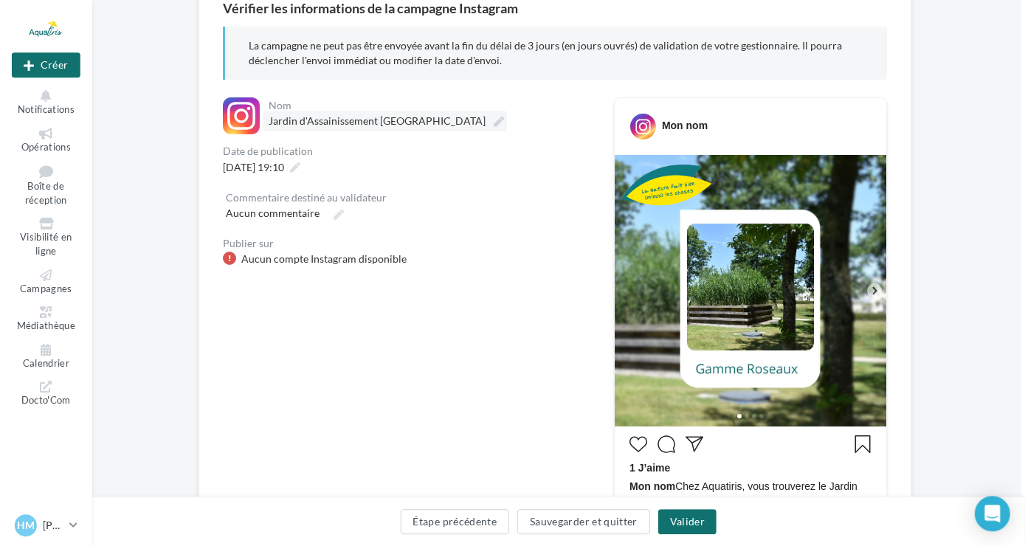
scroll to position [151, 4]
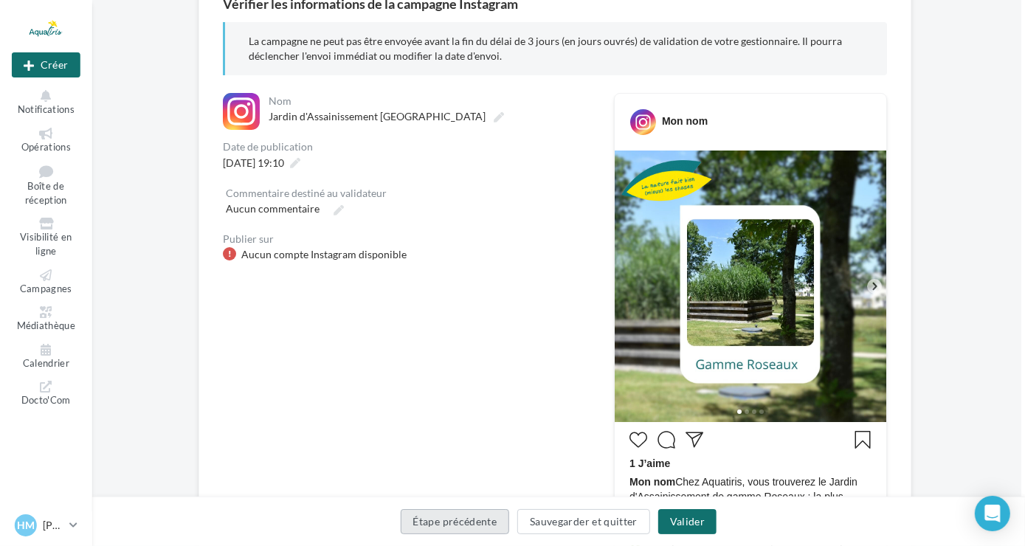
click at [476, 526] on button "Étape précédente" at bounding box center [455, 521] width 109 height 25
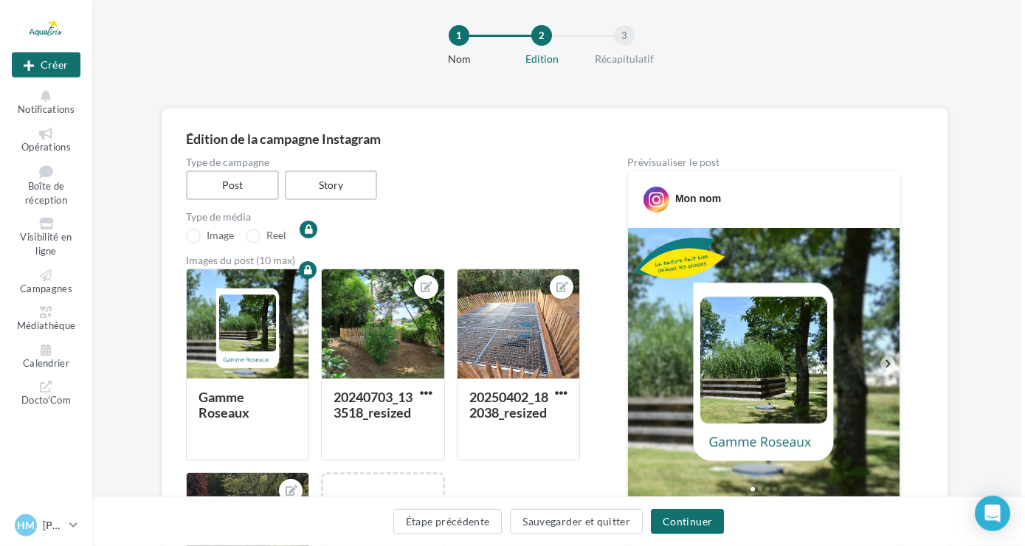
scroll to position [17, 4]
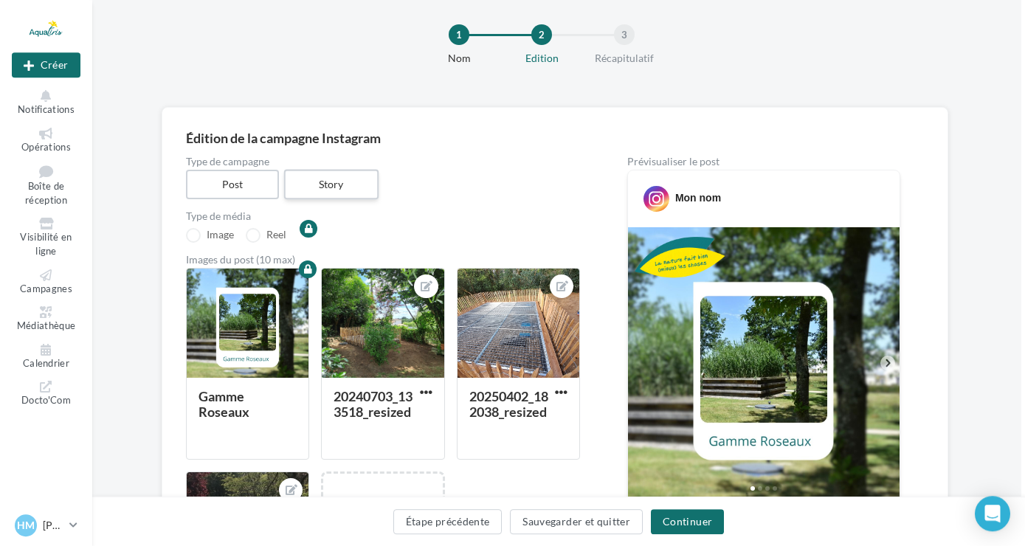
click at [341, 182] on label "Story" at bounding box center [330, 185] width 94 height 30
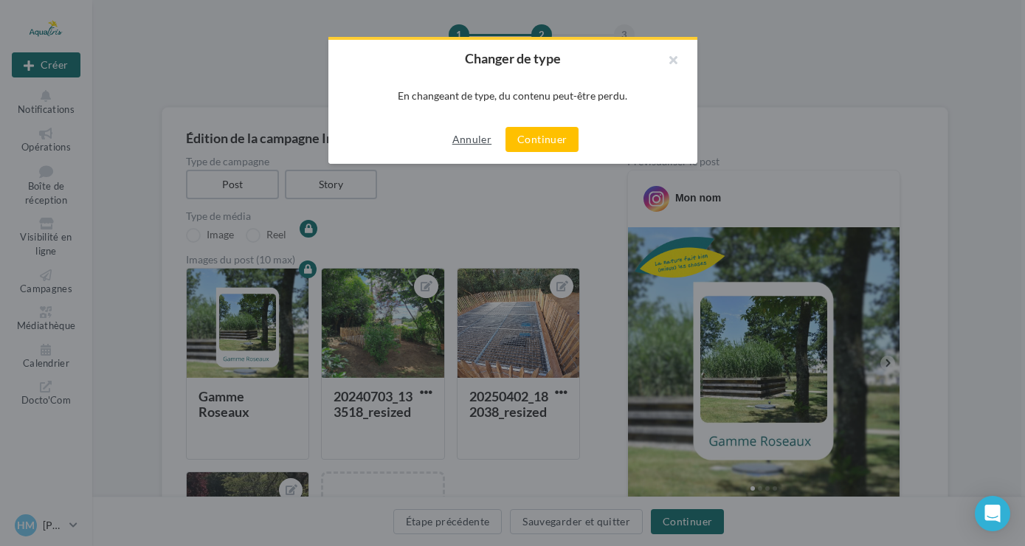
click at [471, 144] on button "Annuler" at bounding box center [471, 140] width 51 height 18
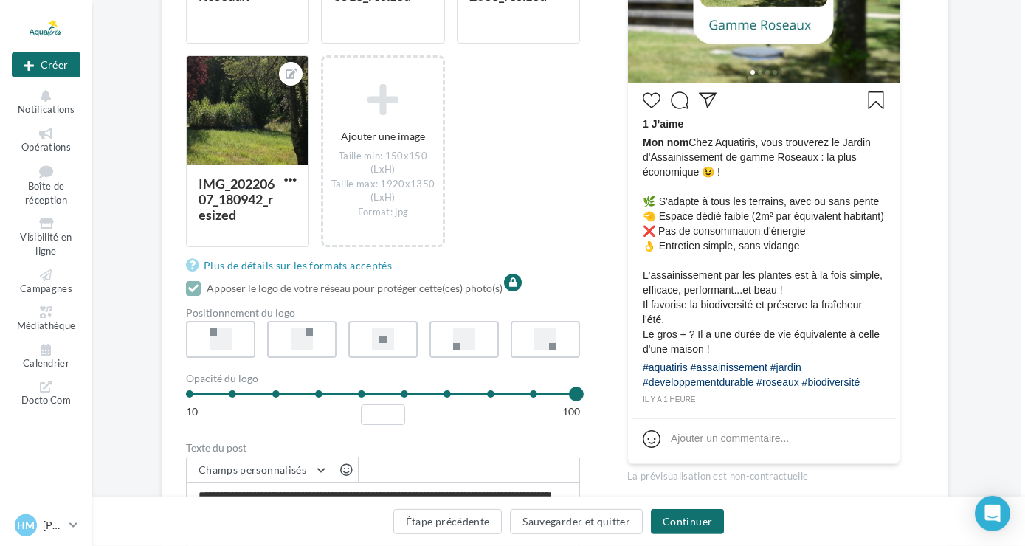
scroll to position [619, 4]
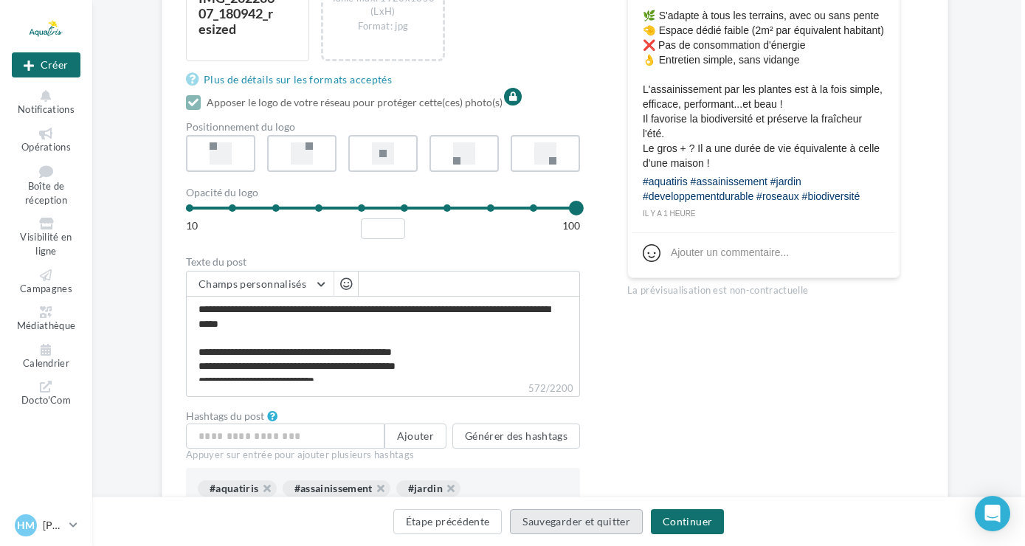
click at [590, 512] on button "Sauvegarder et quitter" at bounding box center [576, 521] width 133 height 25
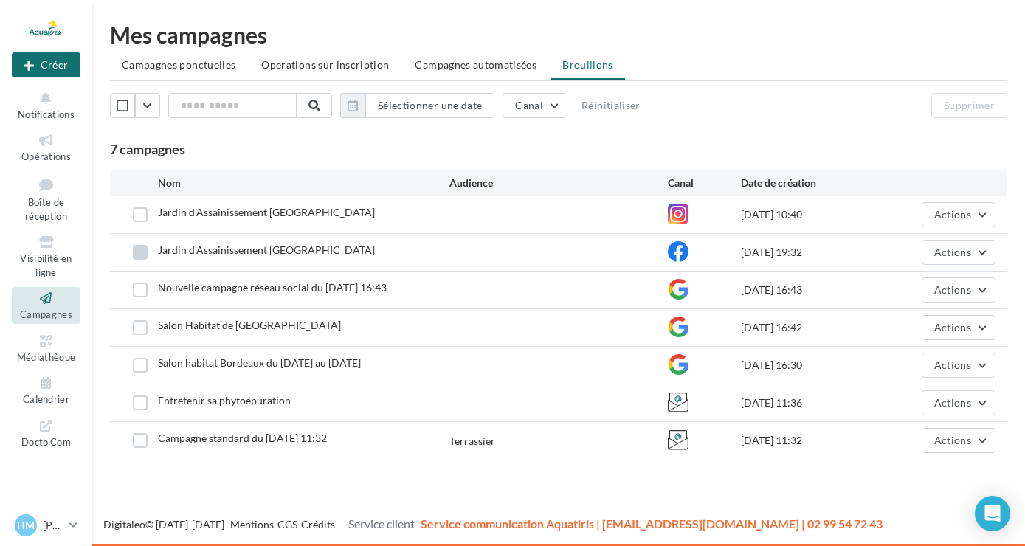
click at [139, 253] on label at bounding box center [140, 252] width 15 height 15
click at [937, 255] on span "Actions" at bounding box center [952, 252] width 37 height 13
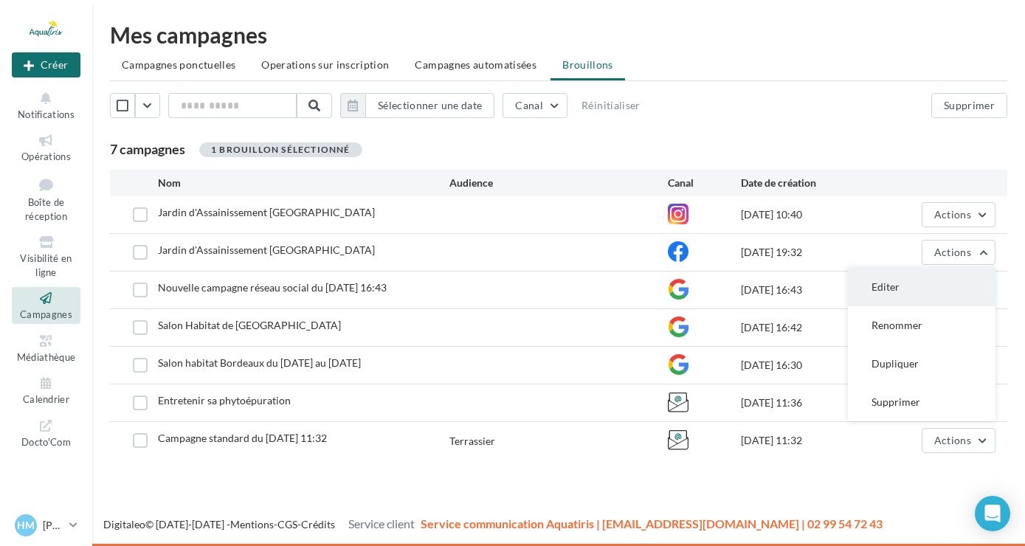
click at [896, 283] on button "Editer" at bounding box center [922, 287] width 148 height 38
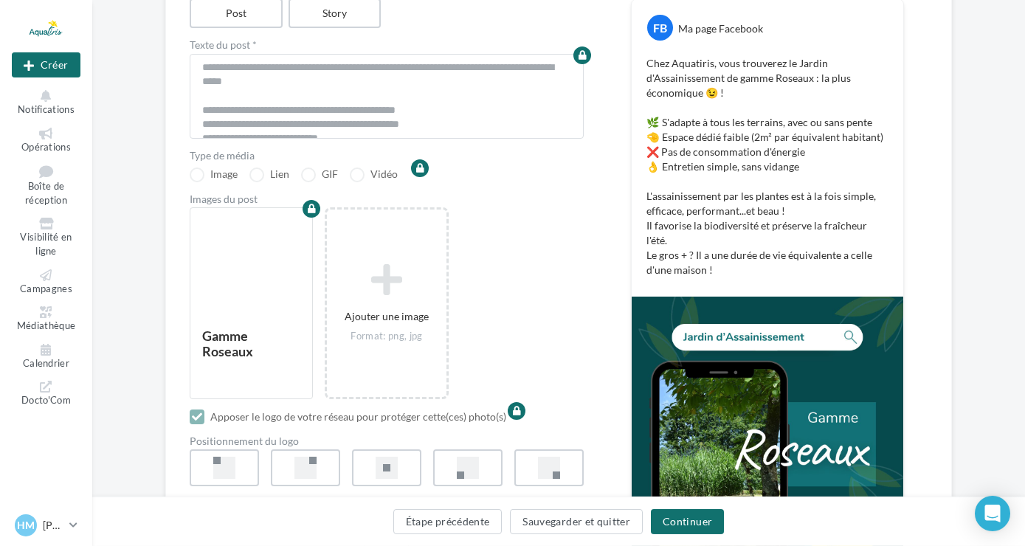
scroll to position [190, 0]
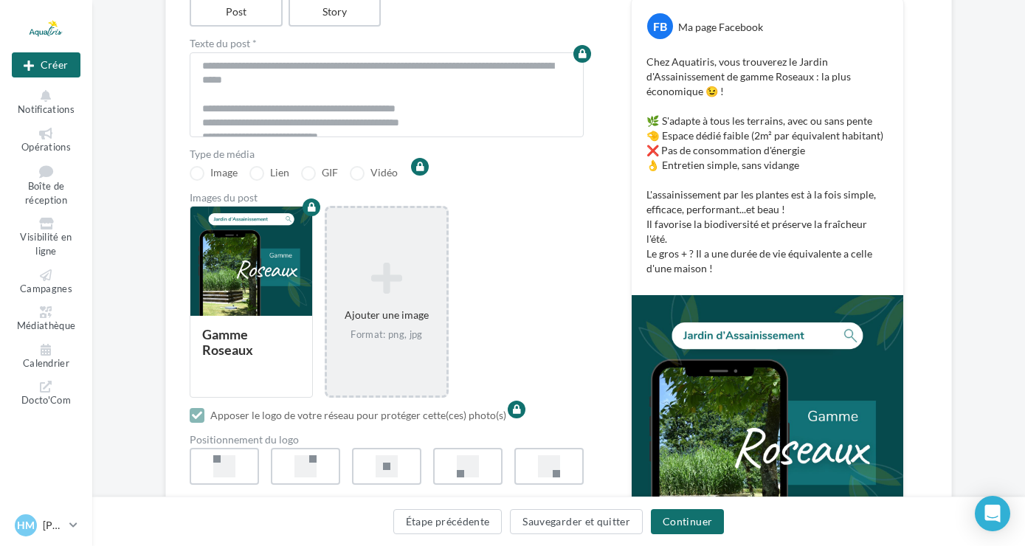
click at [404, 314] on div "Ajouter une image Format: png, jpg" at bounding box center [386, 302] width 119 height 94
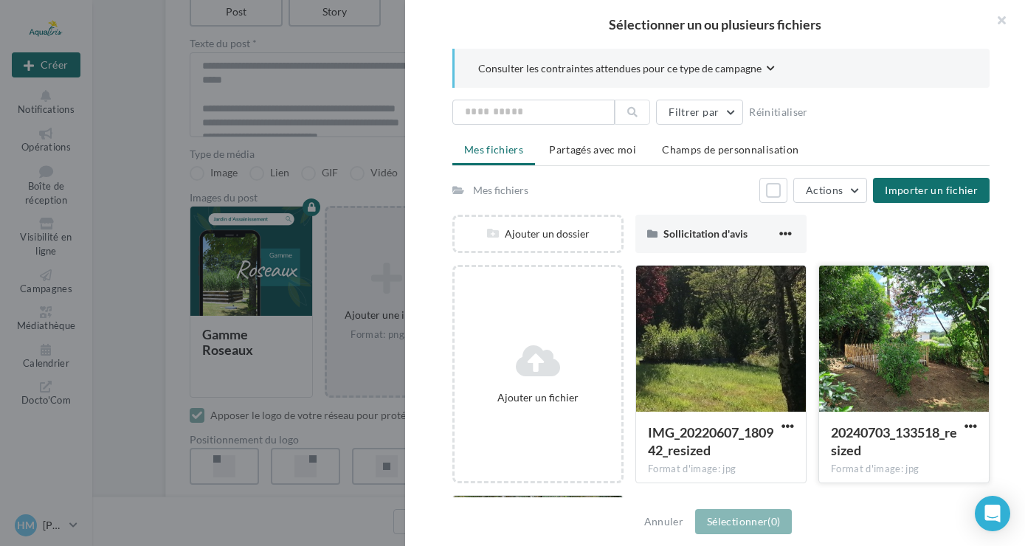
click at [866, 348] on div at bounding box center [904, 340] width 170 height 148
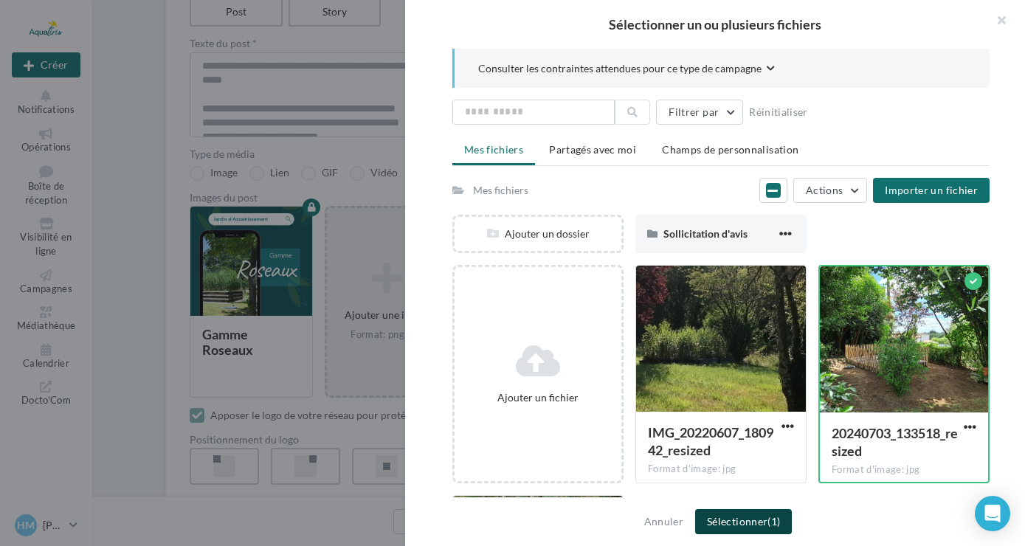
click at [762, 514] on button "Sélectionner (1)" at bounding box center [743, 521] width 97 height 25
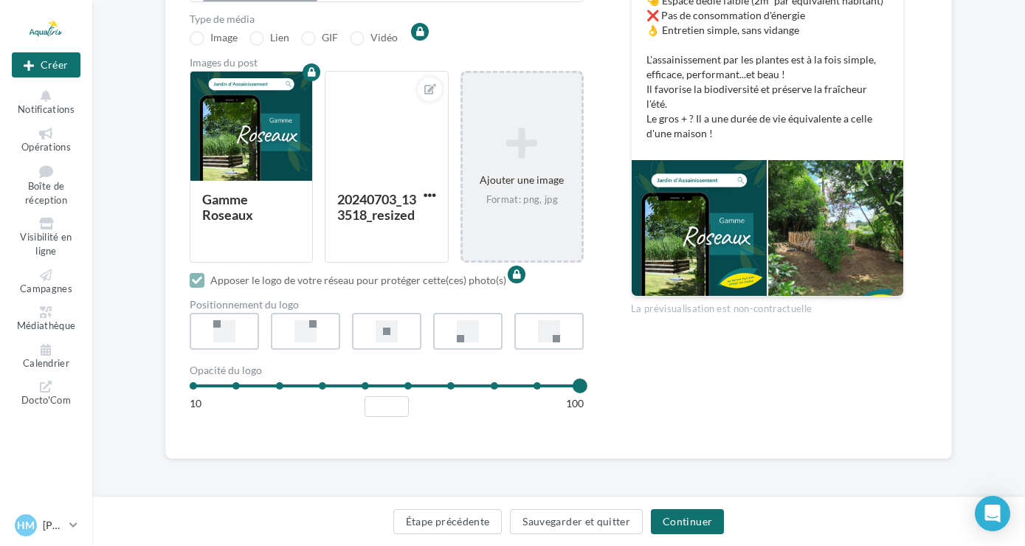
scroll to position [325, 0]
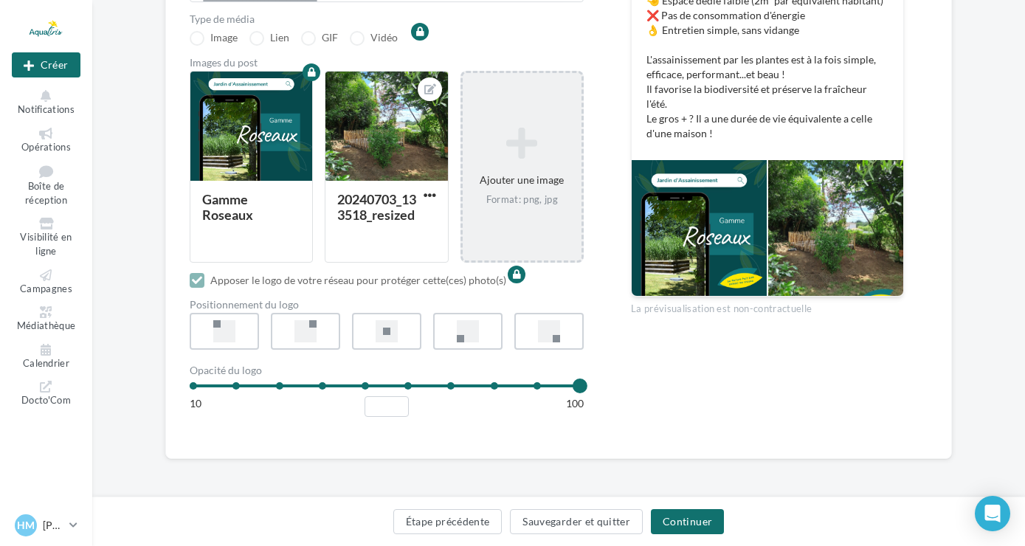
click at [532, 200] on div "Format: png, jpg" at bounding box center [522, 199] width 107 height 13
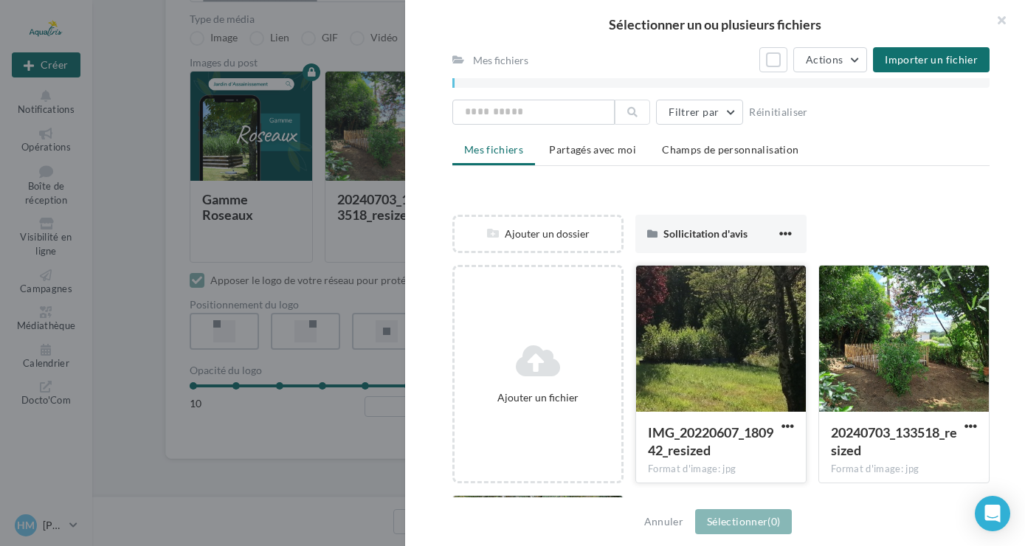
scroll to position [226, 0]
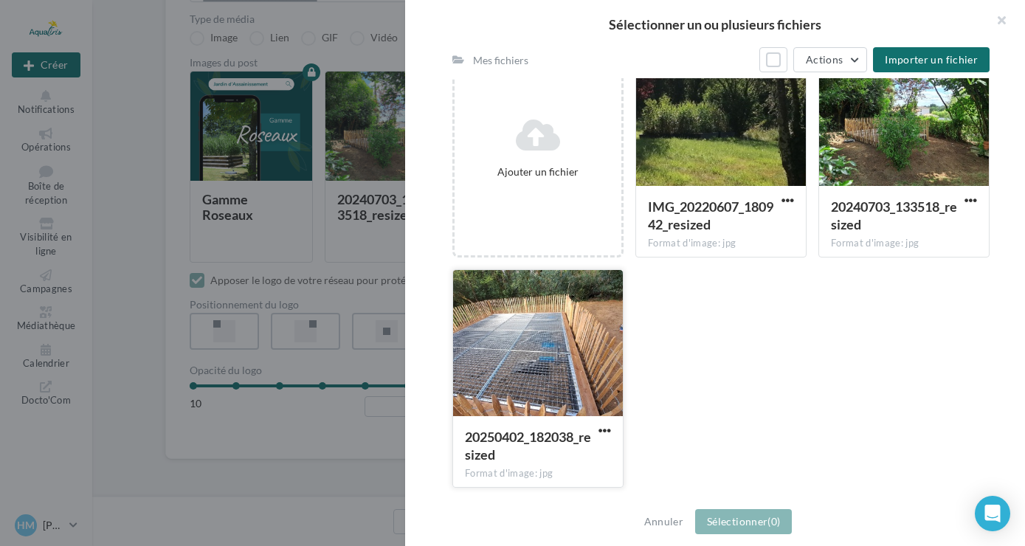
click at [515, 398] on div at bounding box center [538, 344] width 170 height 148
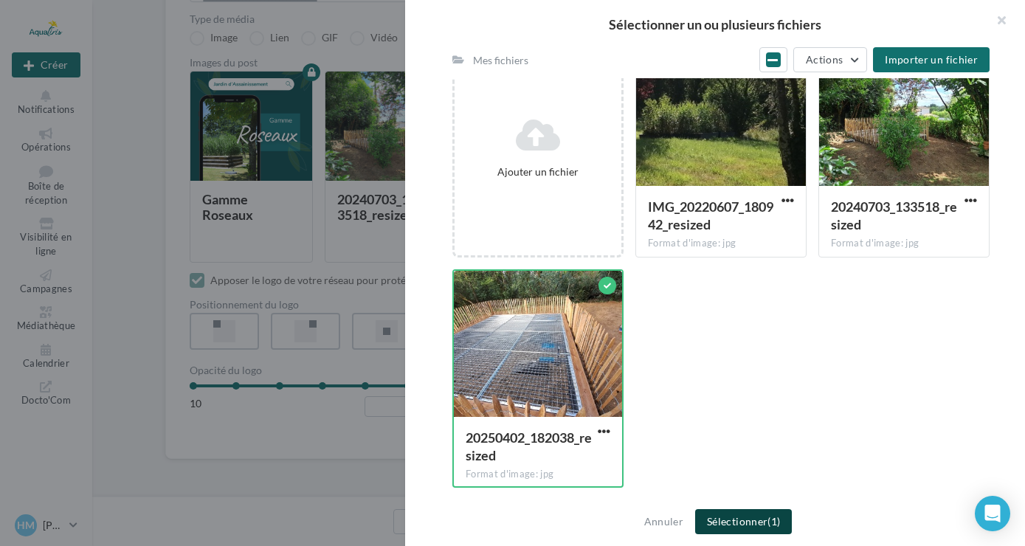
click at [732, 524] on button "Sélectionner (1)" at bounding box center [743, 521] width 97 height 25
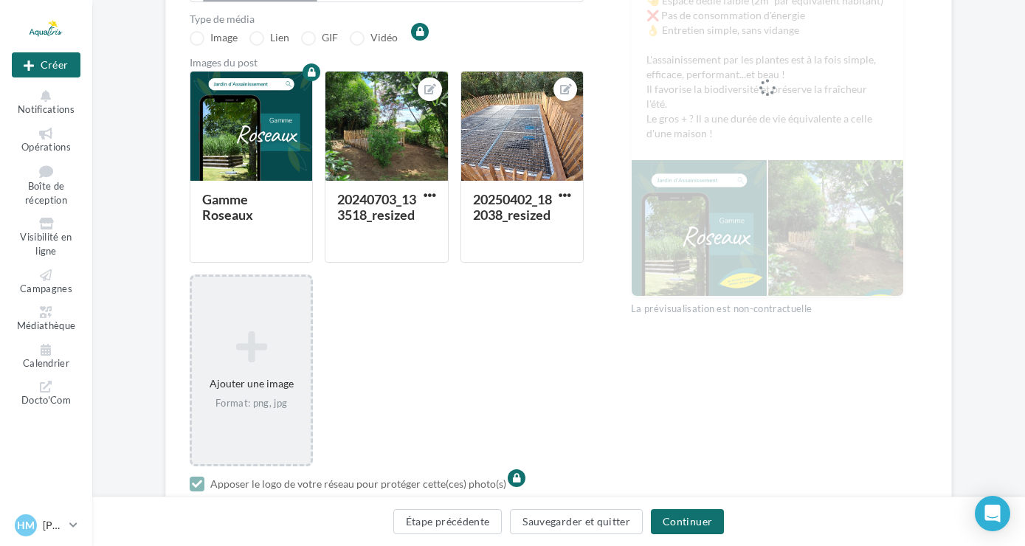
click at [244, 359] on icon at bounding box center [251, 346] width 107 height 35
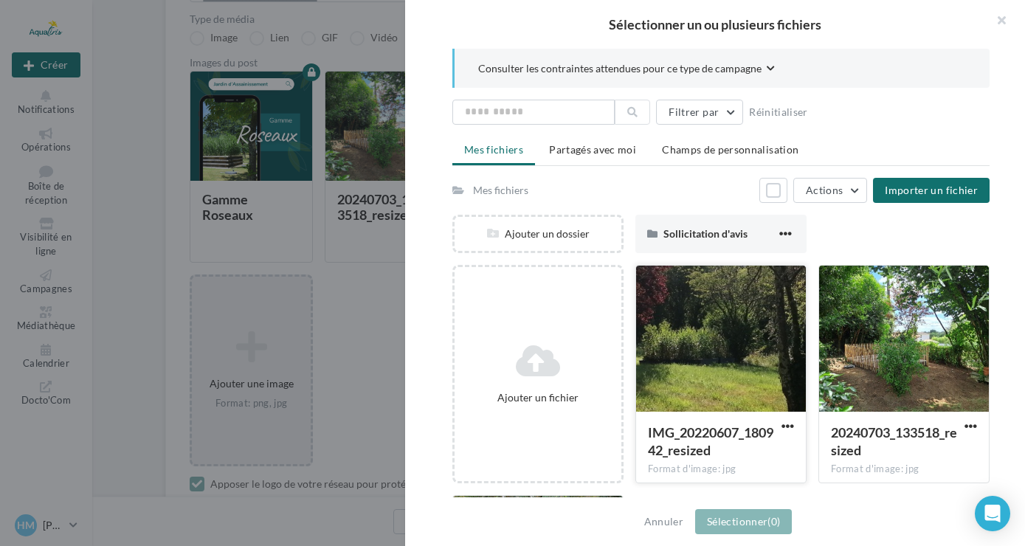
click at [672, 320] on div at bounding box center [721, 340] width 170 height 148
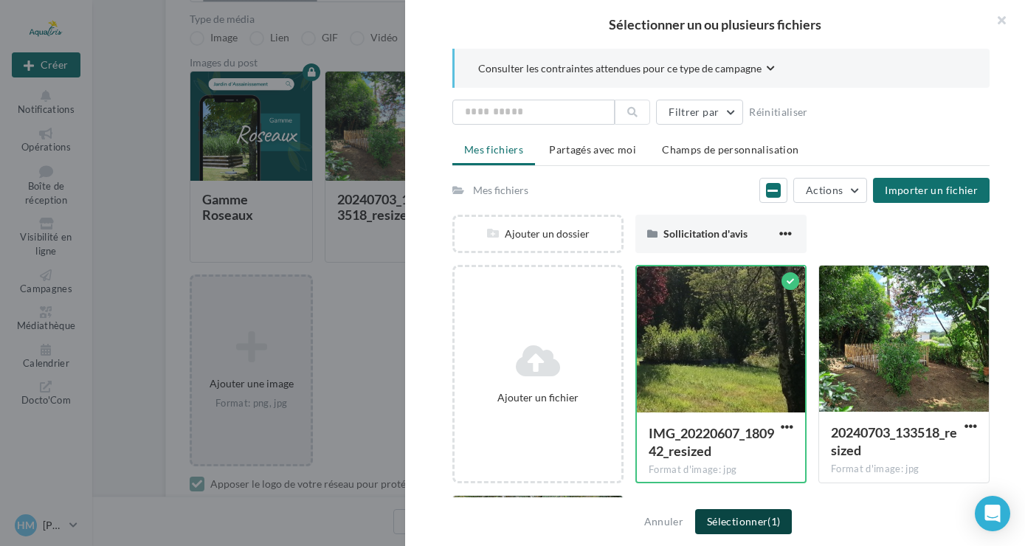
click at [736, 525] on button "Sélectionner (1)" at bounding box center [743, 521] width 97 height 25
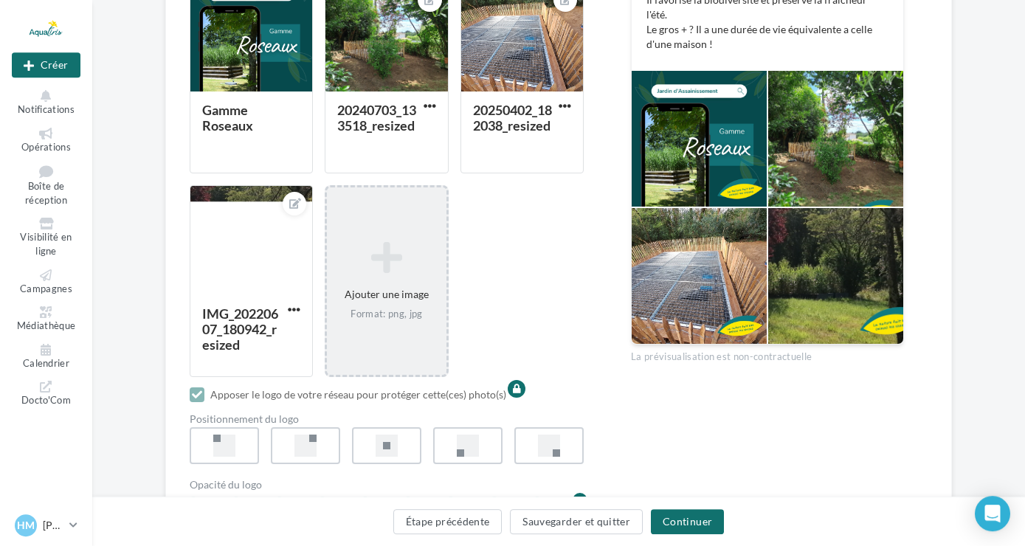
scroll to position [413, 0]
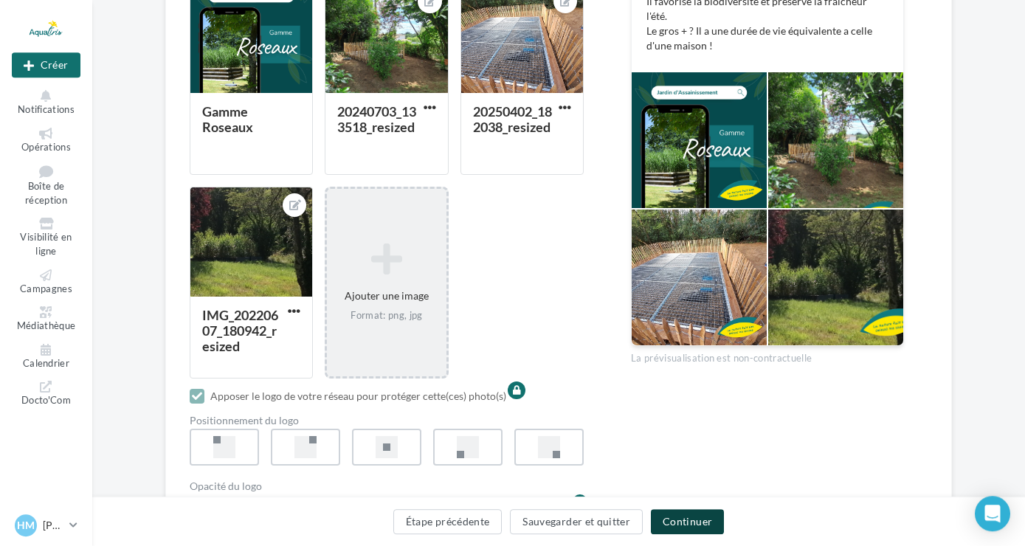
click at [693, 522] on button "Continuer" at bounding box center [687, 521] width 73 height 25
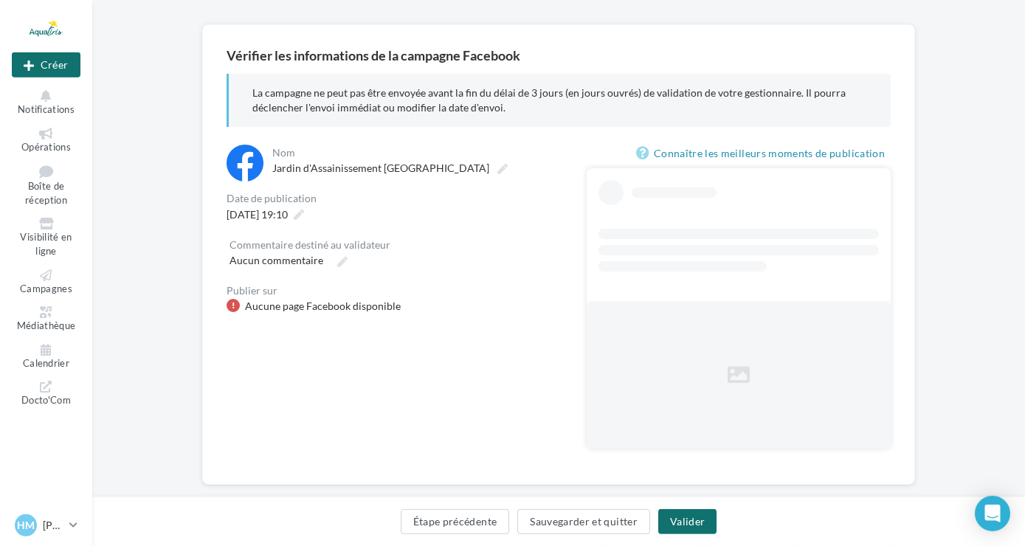
scroll to position [125, 0]
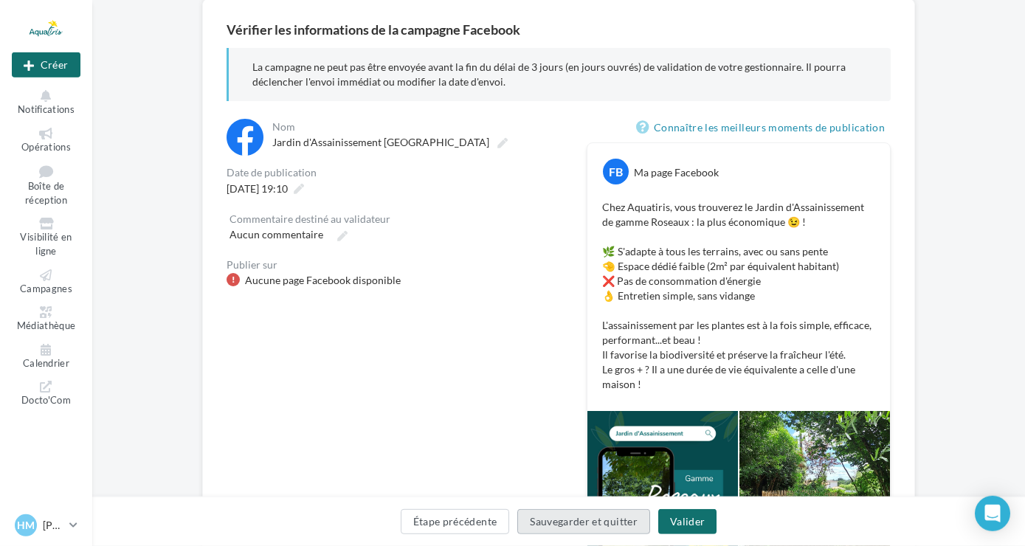
click at [569, 522] on button "Sauvegarder et quitter" at bounding box center [583, 521] width 133 height 25
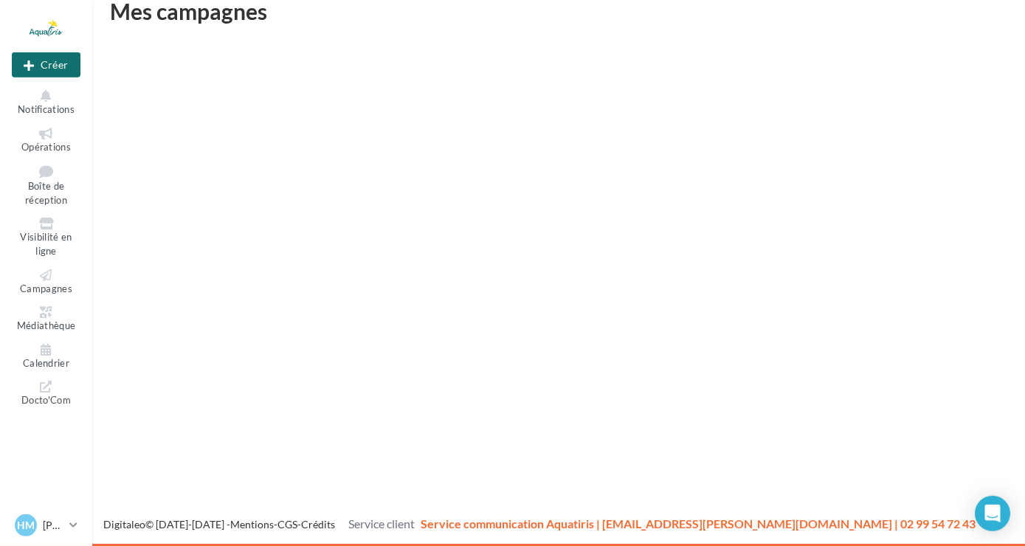
scroll to position [24, 0]
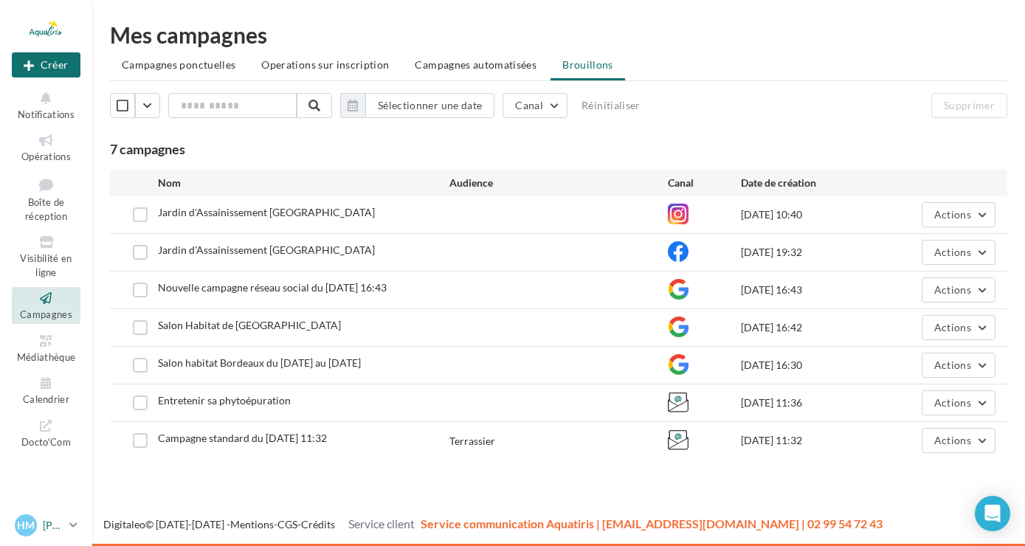
click at [74, 530] on icon at bounding box center [73, 525] width 8 height 13
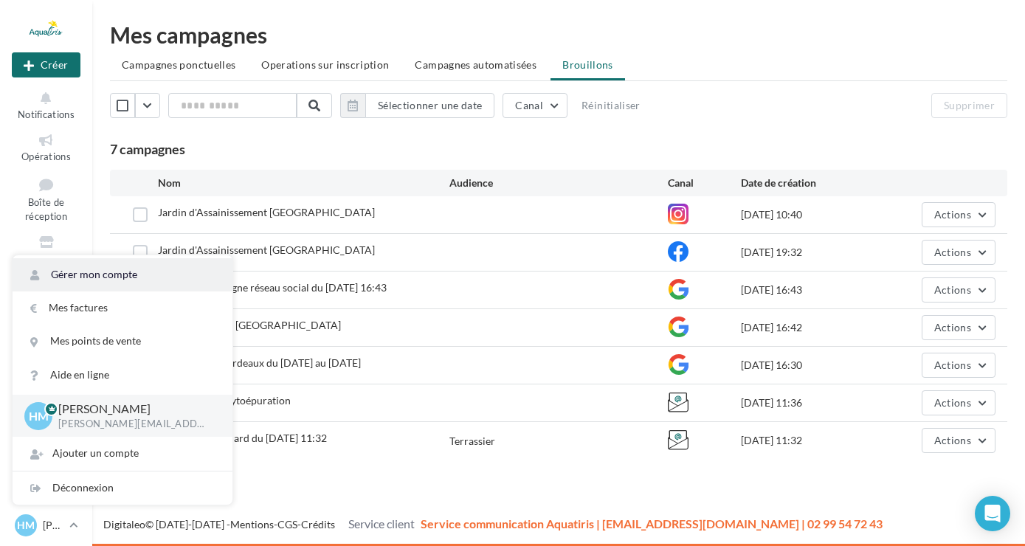
click at [99, 280] on link "Gérer mon compte" at bounding box center [123, 274] width 220 height 33
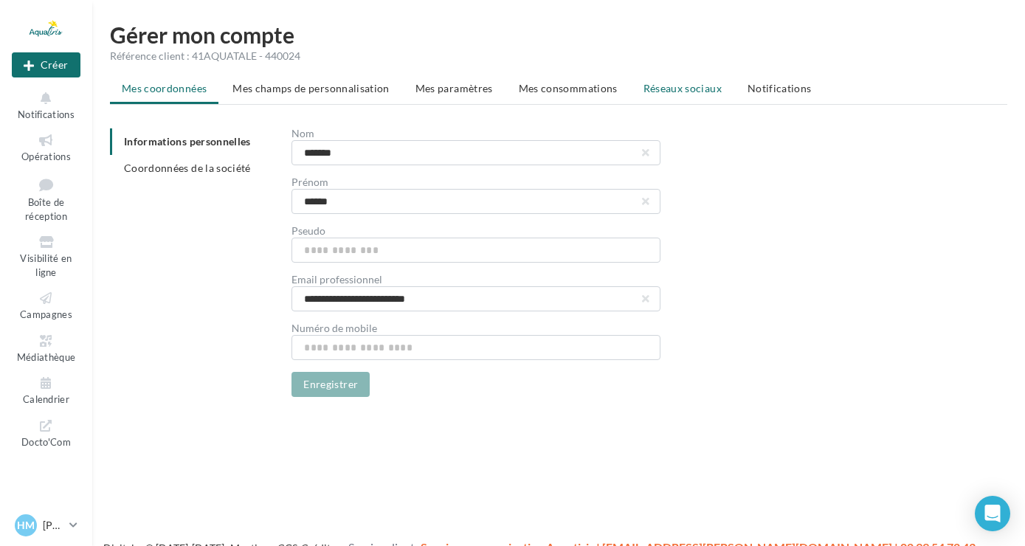
click at [725, 84] on li "Réseaux sociaux" at bounding box center [683, 88] width 102 height 27
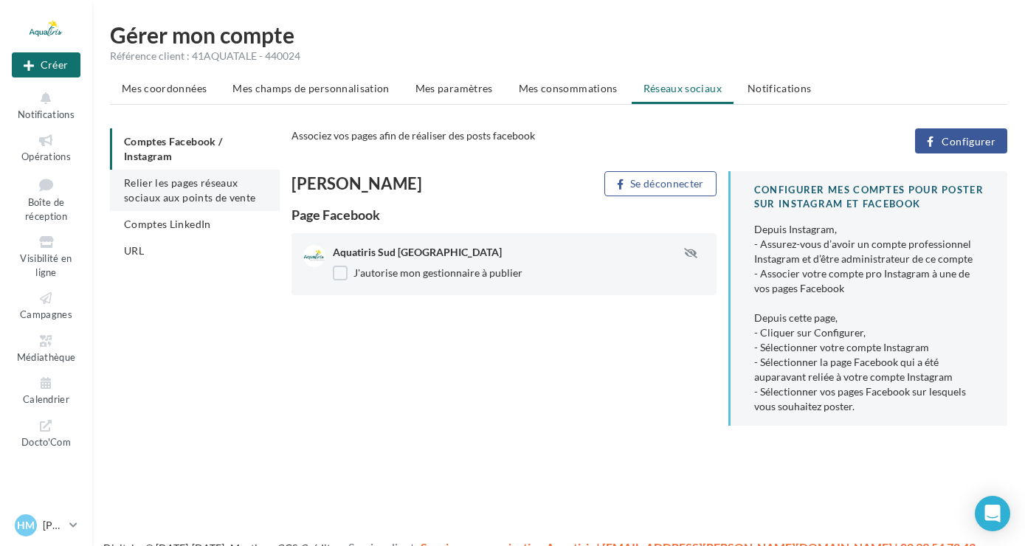
click at [176, 192] on span "Relier les pages réseaux sociaux aux points de vente" at bounding box center [189, 189] width 131 height 27
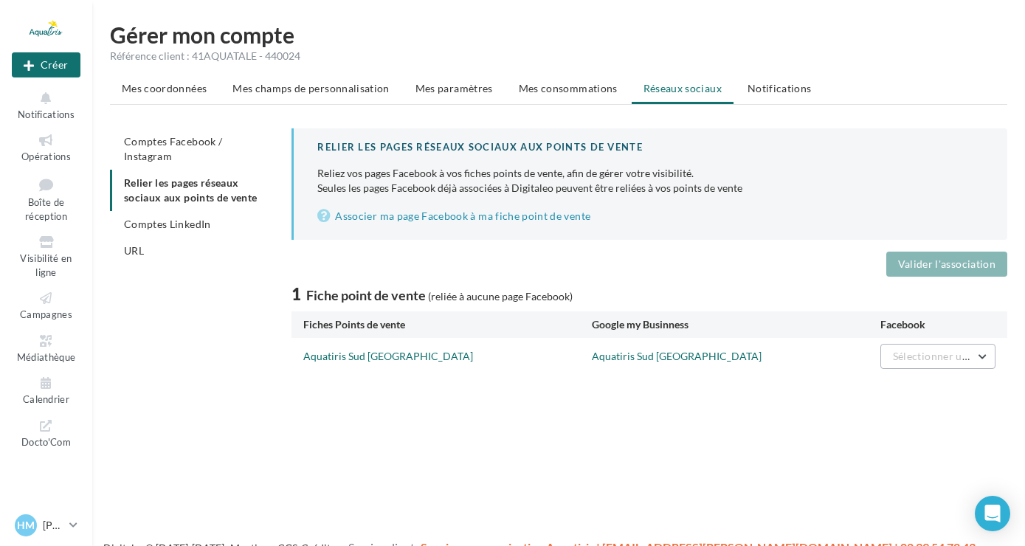
click at [931, 355] on span "Sélectionner une page" at bounding box center [946, 356] width 106 height 13
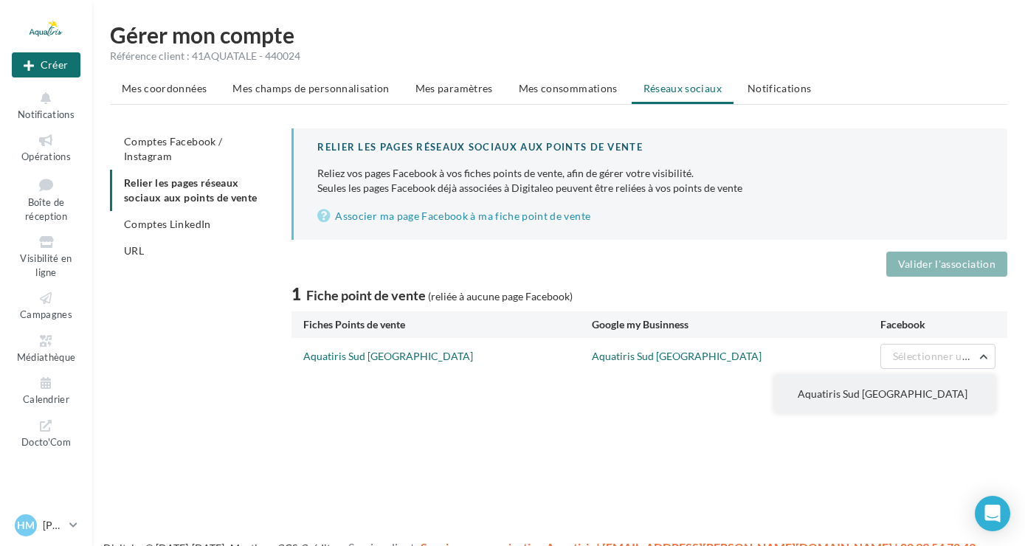
click at [863, 399] on span "Aquatiris Sud Gironde" at bounding box center [883, 393] width 170 height 13
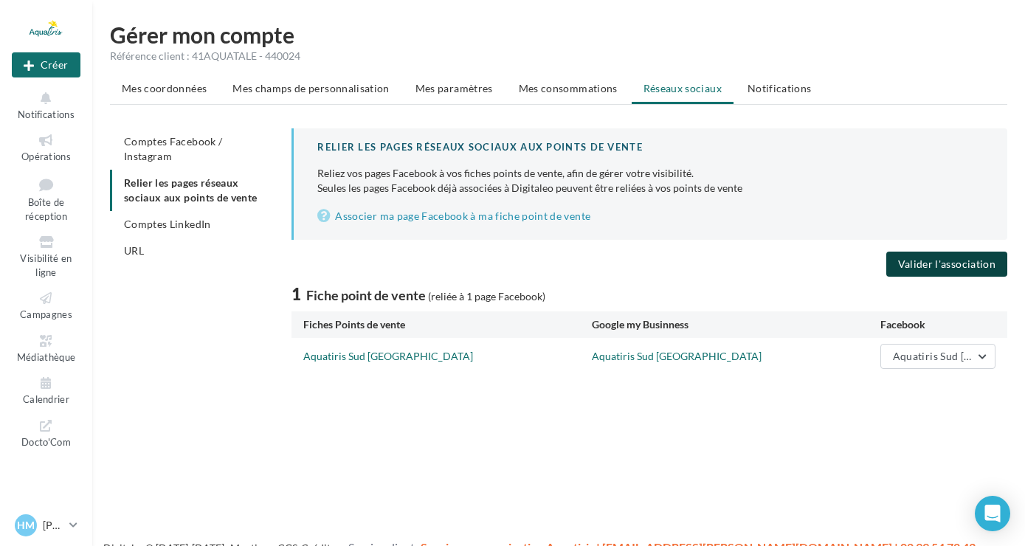
click at [927, 268] on button "Valider l'association" at bounding box center [946, 264] width 121 height 25
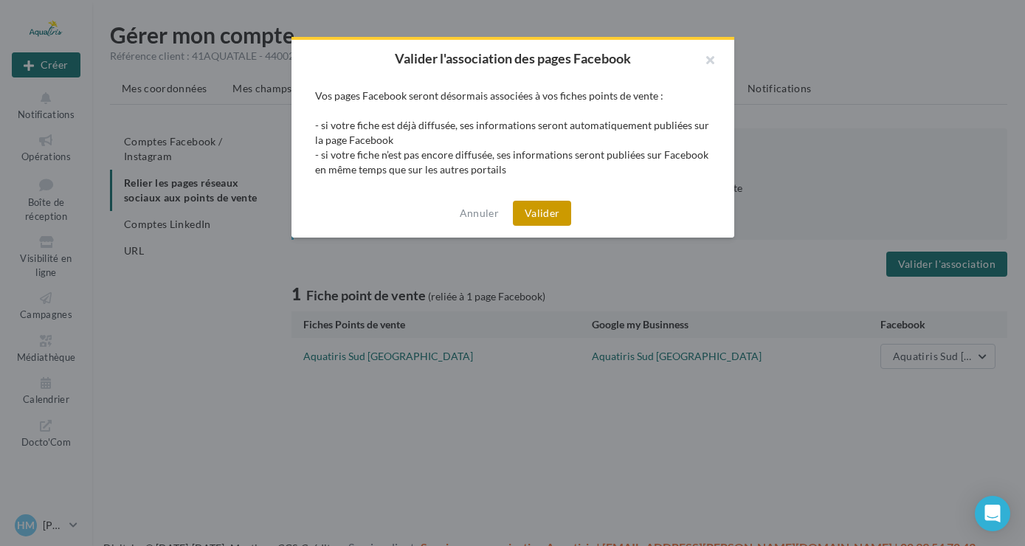
click at [534, 213] on button "Valider" at bounding box center [542, 213] width 58 height 25
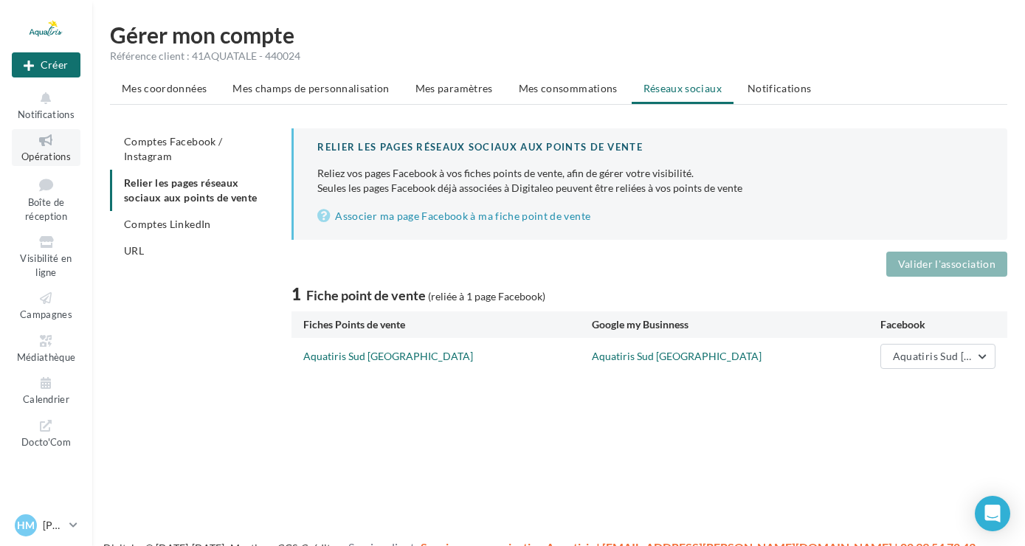
click at [61, 152] on span "Opérations" at bounding box center [45, 157] width 49 height 12
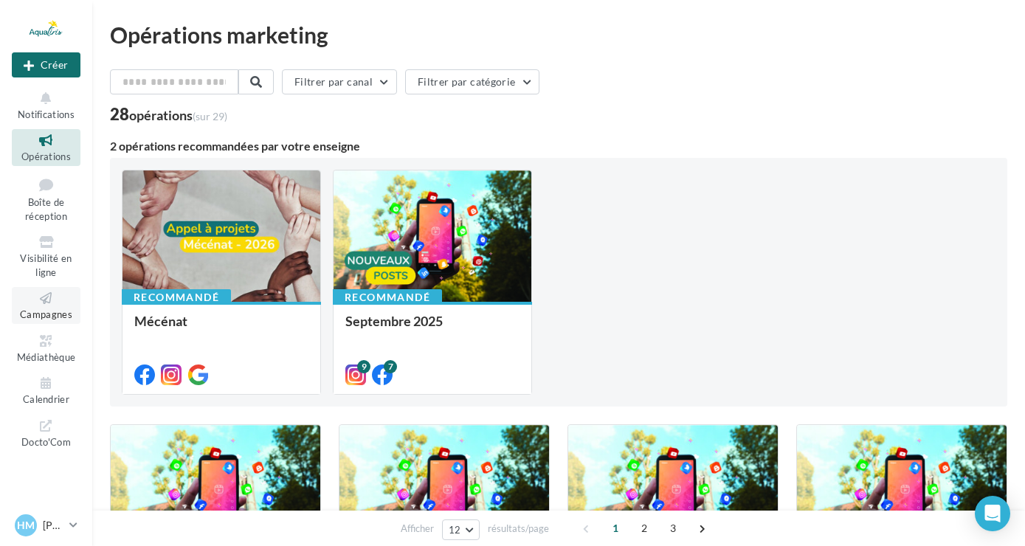
click at [53, 317] on span "Campagnes" at bounding box center [46, 314] width 52 height 12
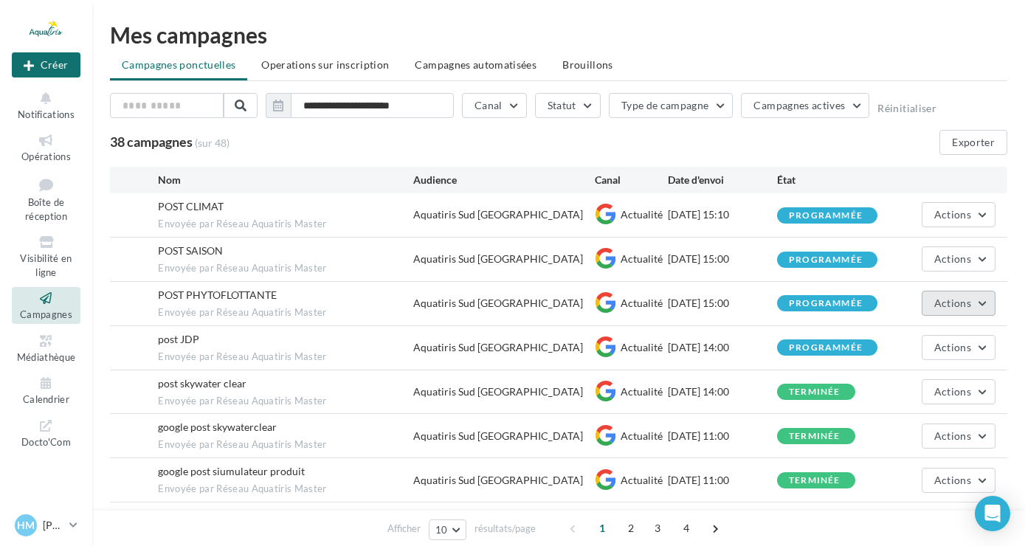
click at [964, 311] on button "Actions" at bounding box center [959, 303] width 74 height 25
click at [334, 353] on span "Envoyée par Réseau Aquatiris Master" at bounding box center [285, 357] width 255 height 13
click at [335, 65] on span "Operations sur inscription" at bounding box center [325, 64] width 128 height 13
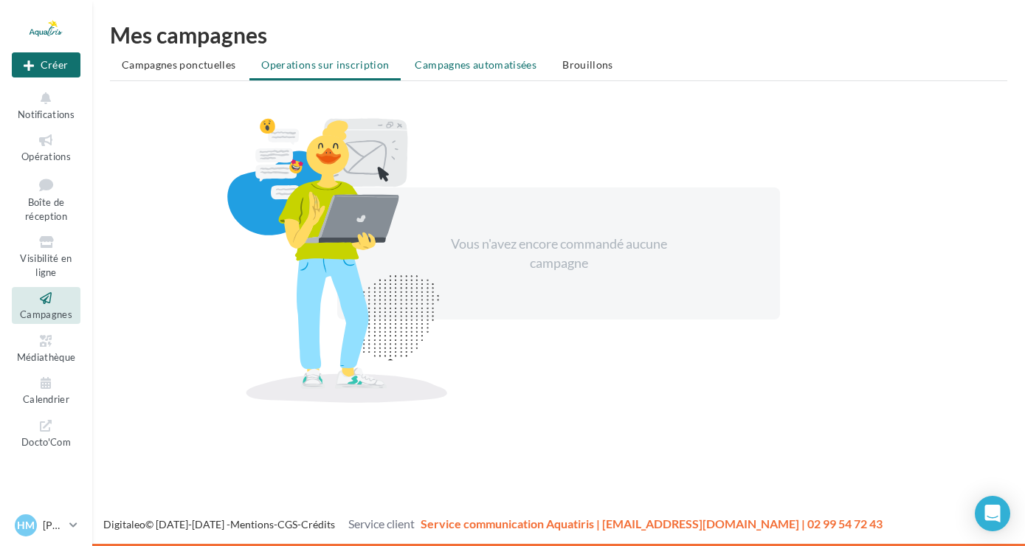
click at [495, 59] on span "Campagnes automatisées" at bounding box center [476, 64] width 122 height 13
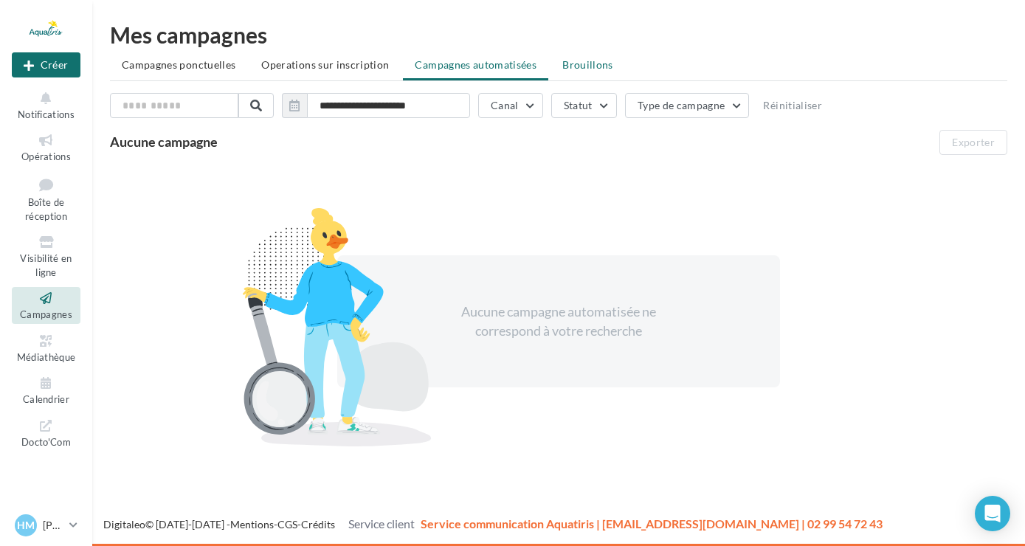
click at [599, 70] on span "Brouillons" at bounding box center [587, 64] width 51 height 13
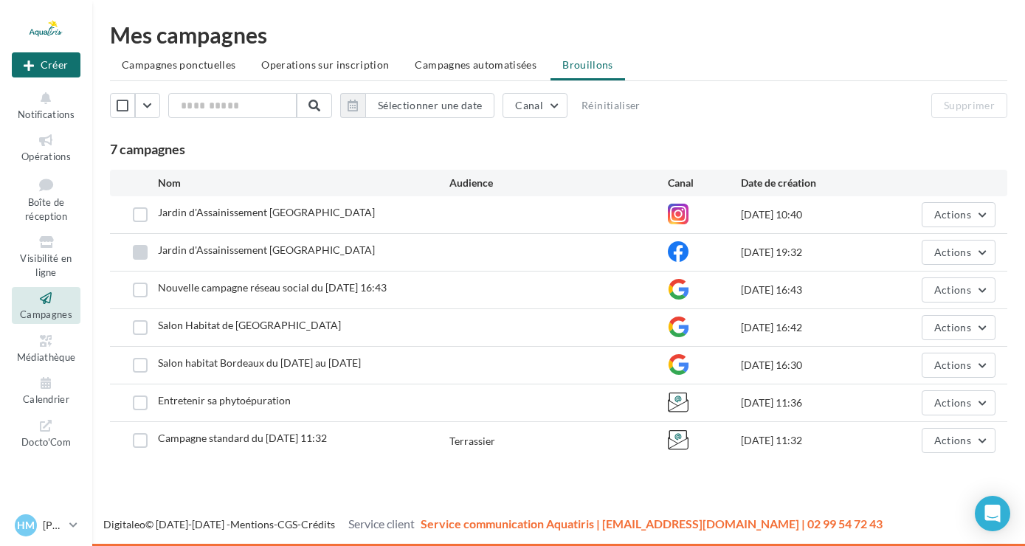
click at [137, 249] on label at bounding box center [140, 252] width 15 height 15
click at [956, 249] on span "Actions" at bounding box center [952, 252] width 37 height 13
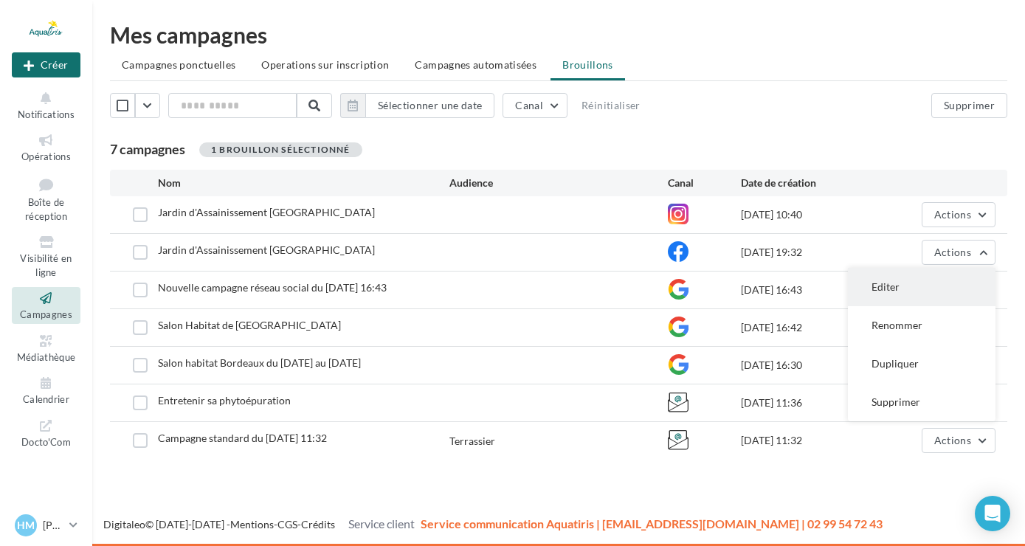
click at [905, 294] on button "Editer" at bounding box center [922, 287] width 148 height 38
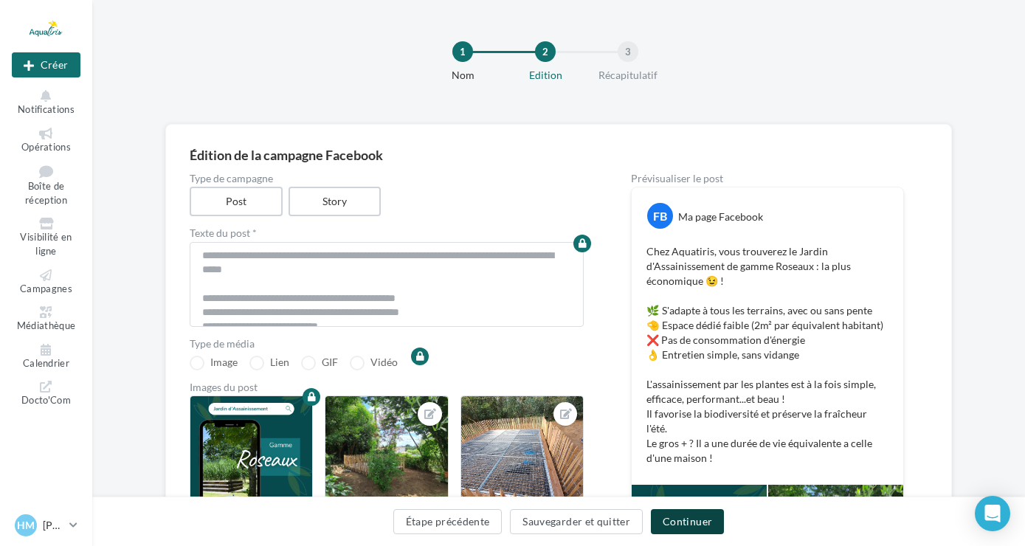
click at [683, 520] on button "Continuer" at bounding box center [687, 521] width 73 height 25
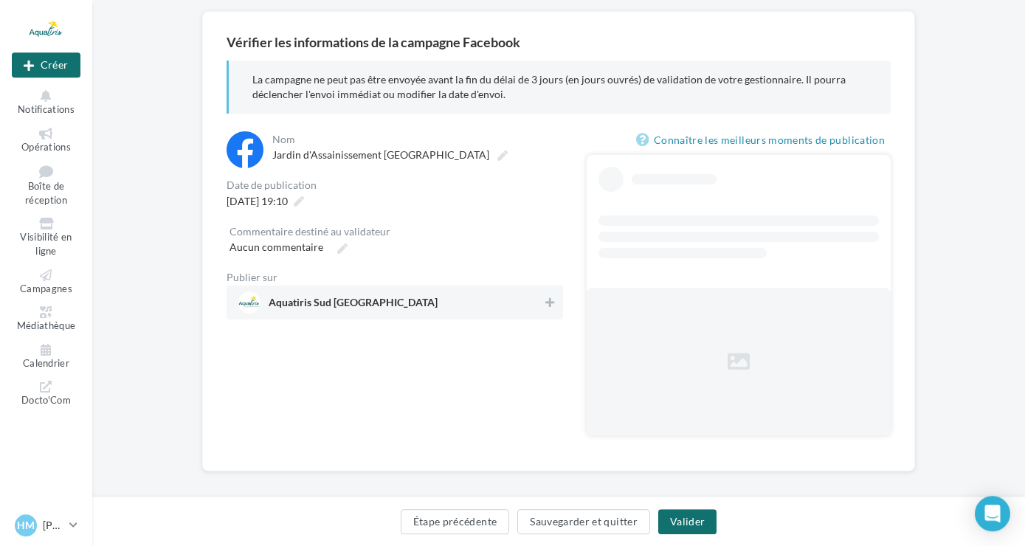
scroll to position [125, 0]
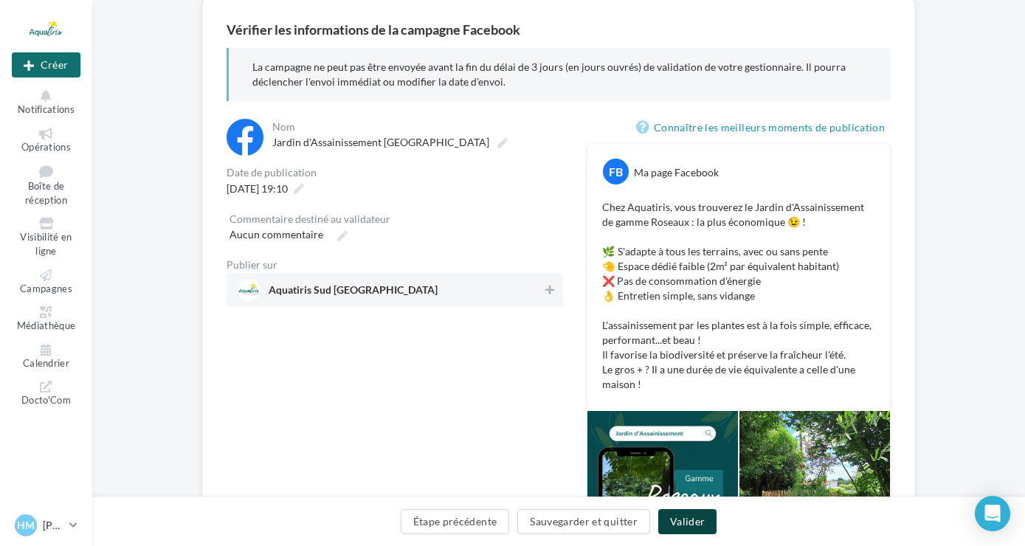
click at [688, 517] on button "Valider" at bounding box center [687, 521] width 58 height 25
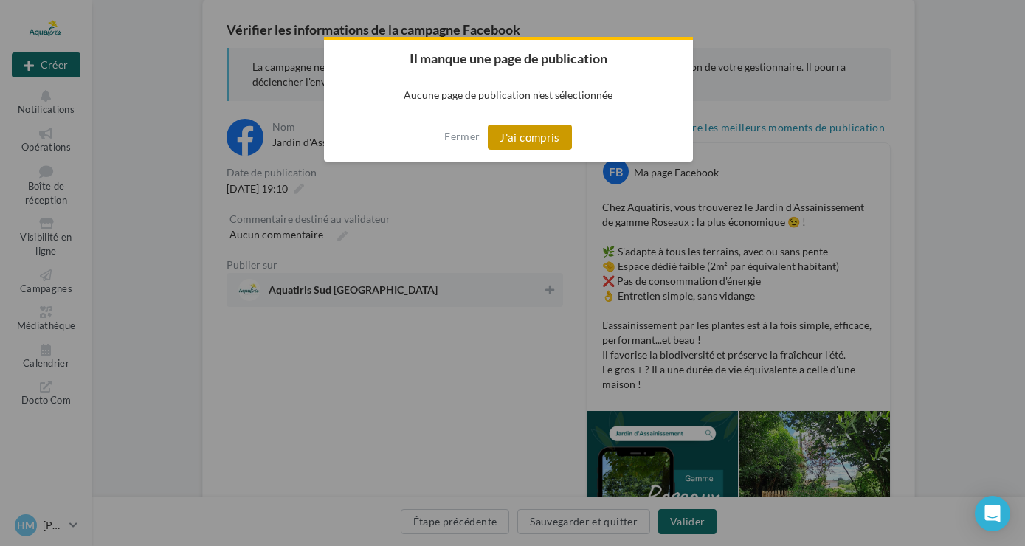
click at [512, 140] on button "J'ai compris" at bounding box center [530, 137] width 84 height 25
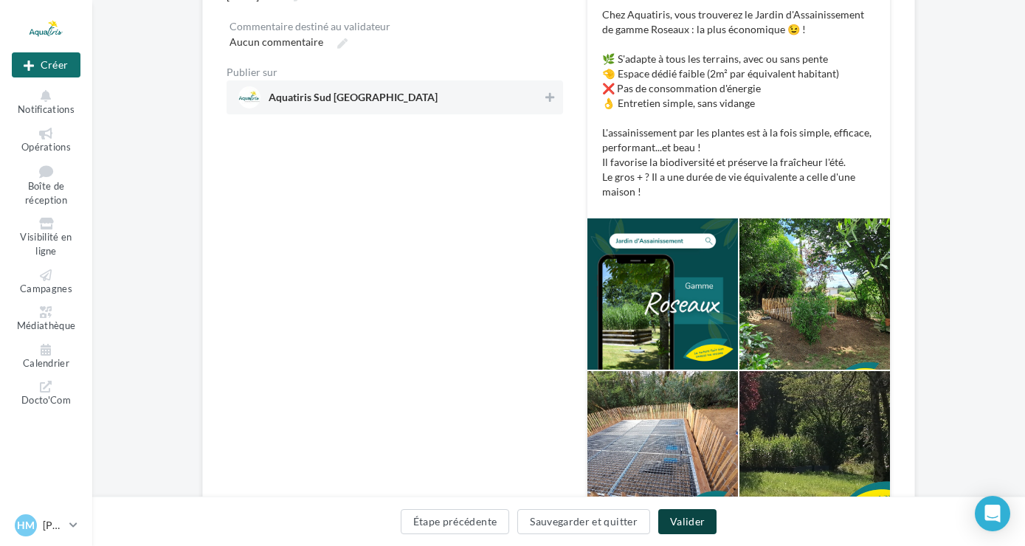
scroll to position [163, 0]
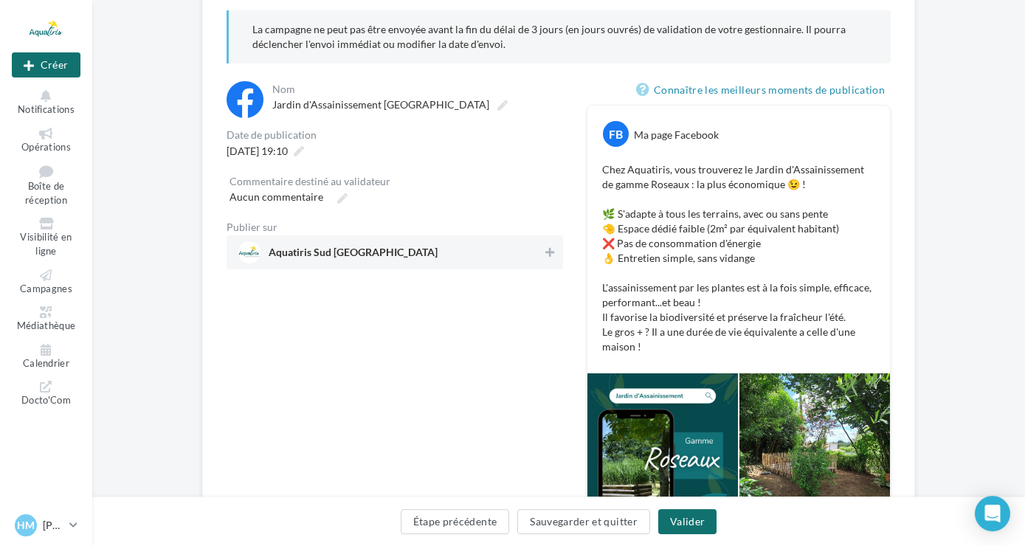
click at [361, 252] on span "Aquatiris Sud [GEOGRAPHIC_DATA]" at bounding box center [353, 255] width 169 height 16
click at [697, 527] on button "Valider" at bounding box center [687, 521] width 58 height 25
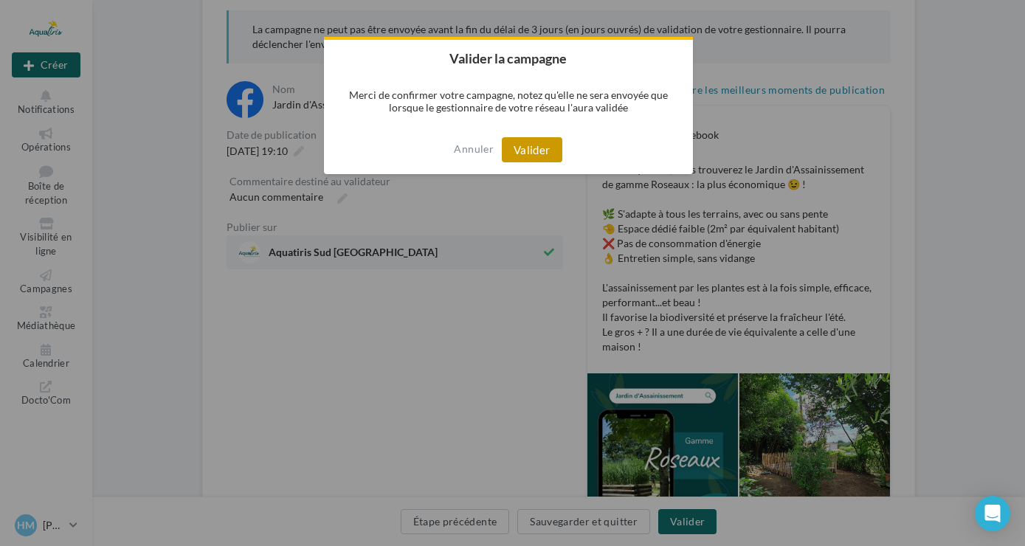
click at [526, 151] on button "Valider" at bounding box center [532, 149] width 61 height 25
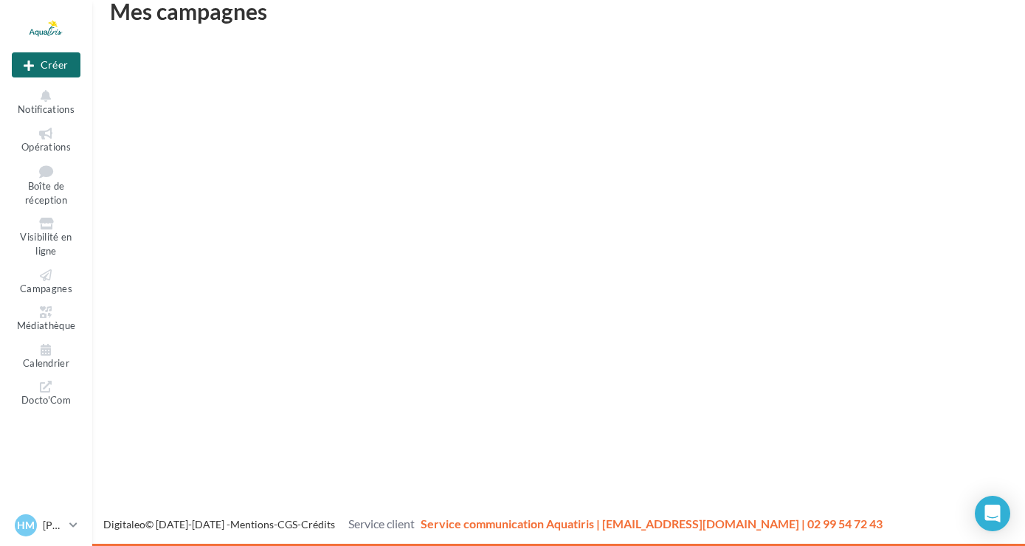
scroll to position [24, 0]
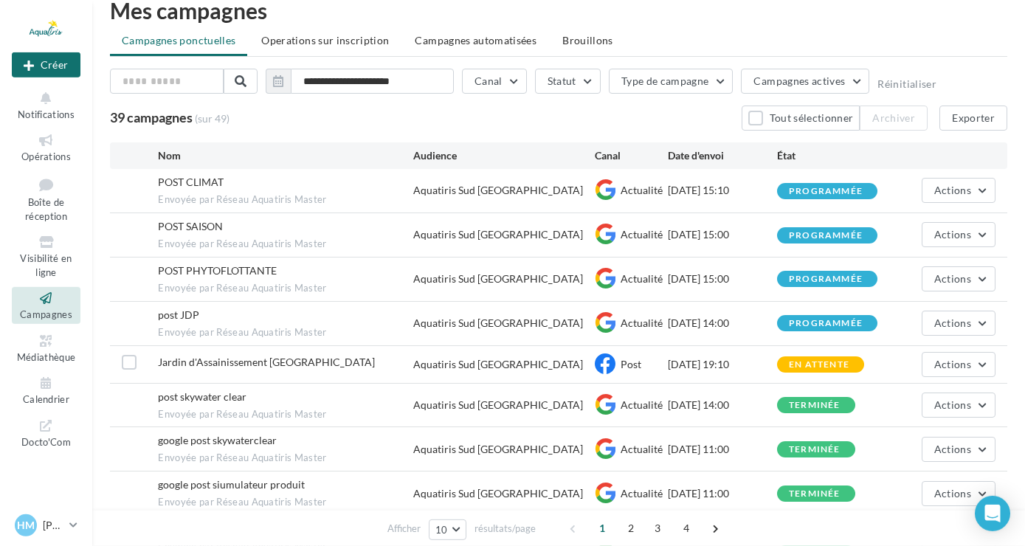
scroll to position [24, 0]
click at [48, 301] on icon at bounding box center [46, 298] width 60 height 17
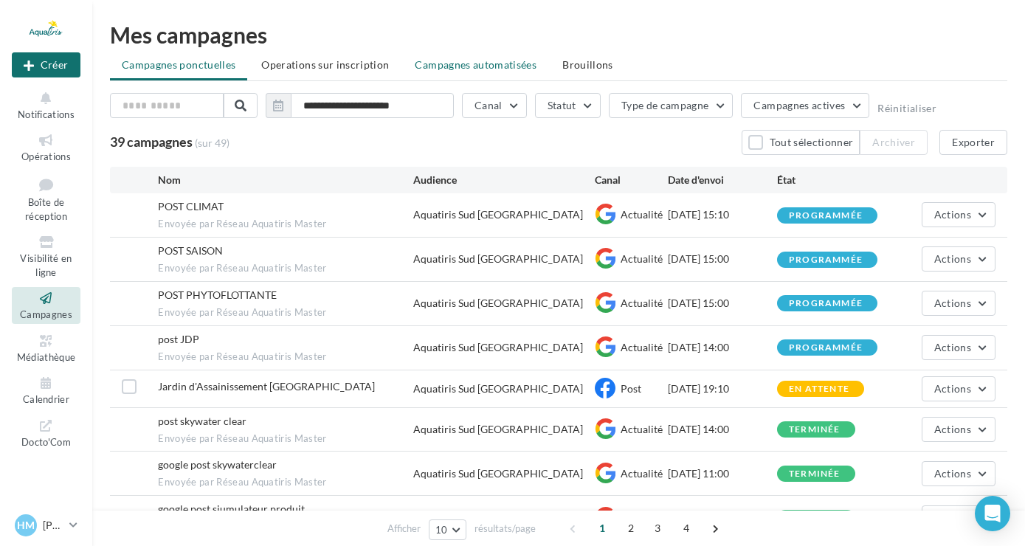
click at [491, 66] on span "Campagnes automatisées" at bounding box center [476, 64] width 122 height 13
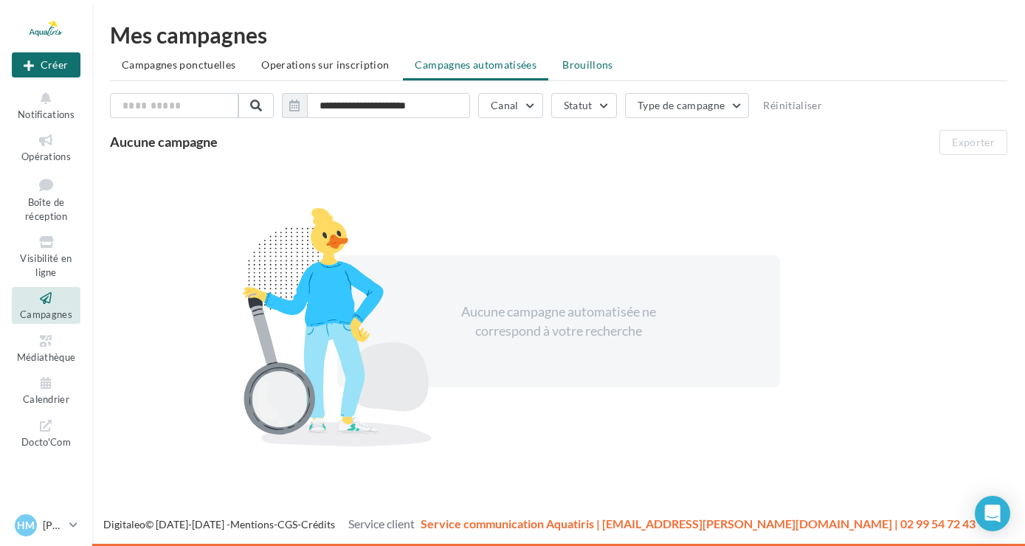
click at [587, 55] on li "Brouillons" at bounding box center [588, 65] width 75 height 27
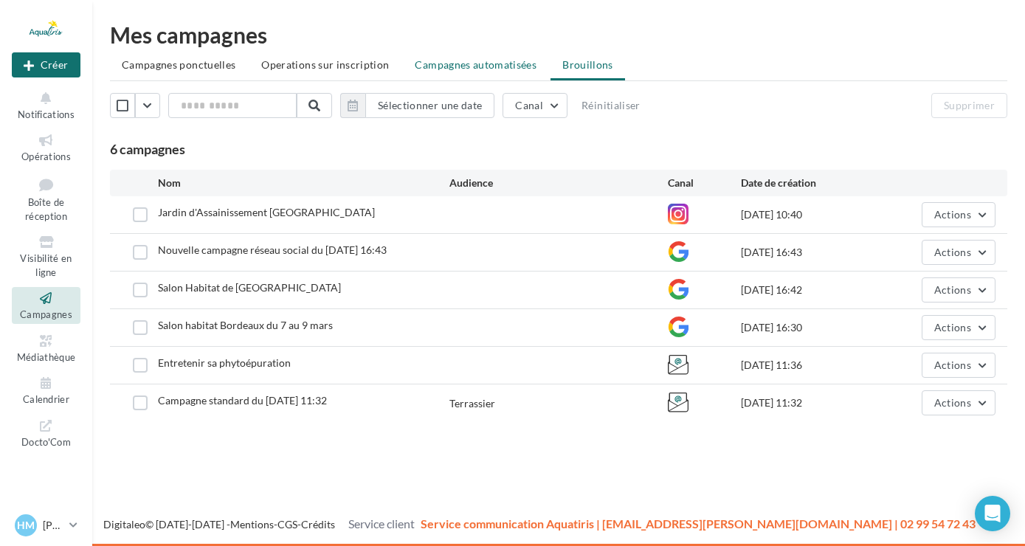
click at [421, 72] on li "Campagnes automatisées" at bounding box center [475, 65] width 145 height 27
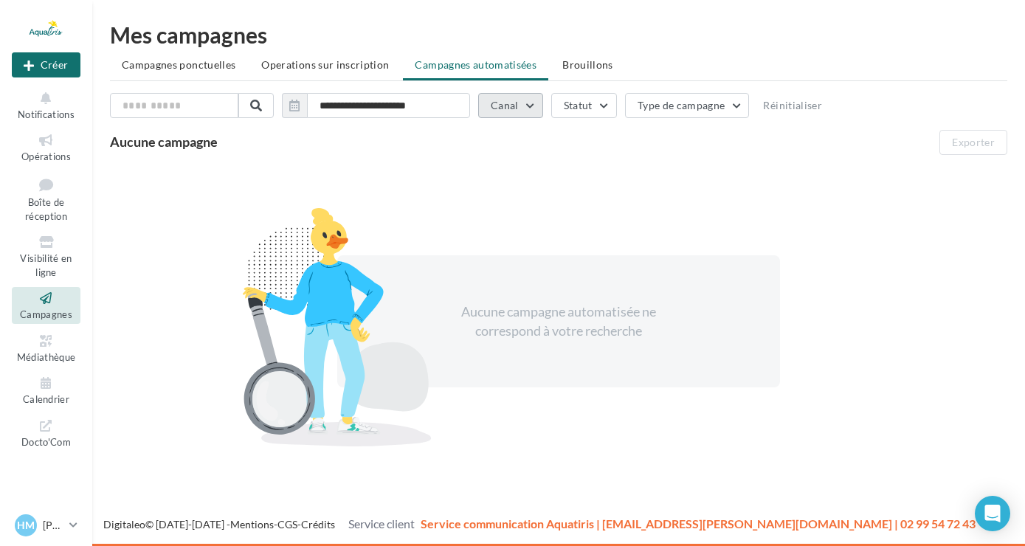
click at [542, 112] on button "Canal" at bounding box center [510, 105] width 65 height 25
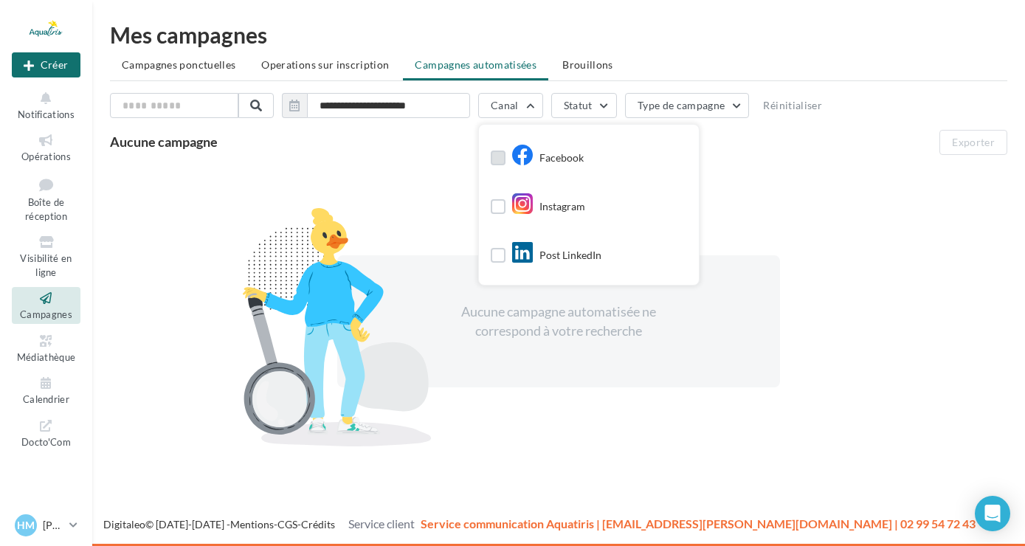
click at [559, 156] on div "Facebook" at bounding box center [547, 159] width 72 height 22
click at [630, 100] on button "Statut" at bounding box center [597, 105] width 66 height 25
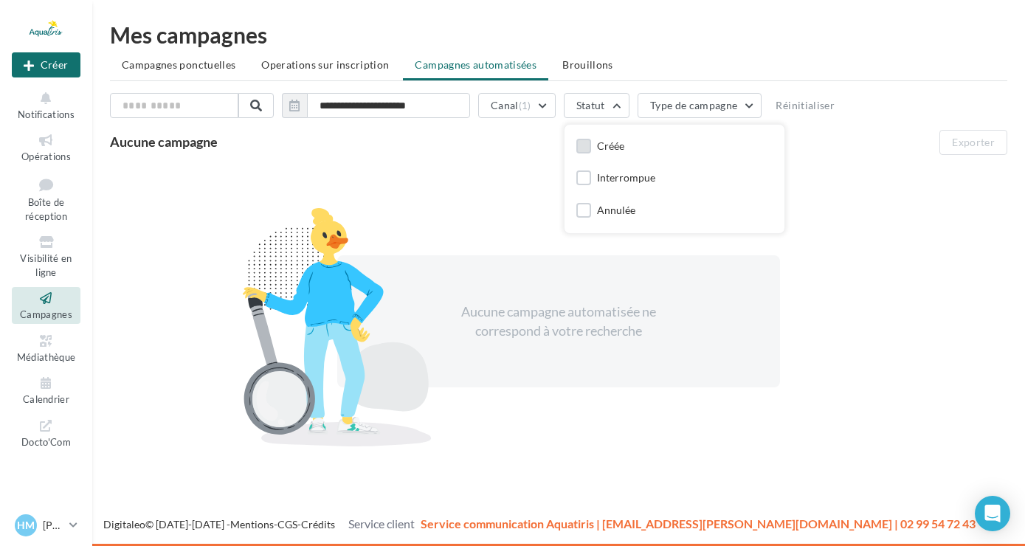
click at [624, 147] on div "Créée" at bounding box center [610, 146] width 27 height 15
click at [741, 105] on button "Type de campagne" at bounding box center [712, 105] width 125 height 25
